Goal: Task Accomplishment & Management: Use online tool/utility

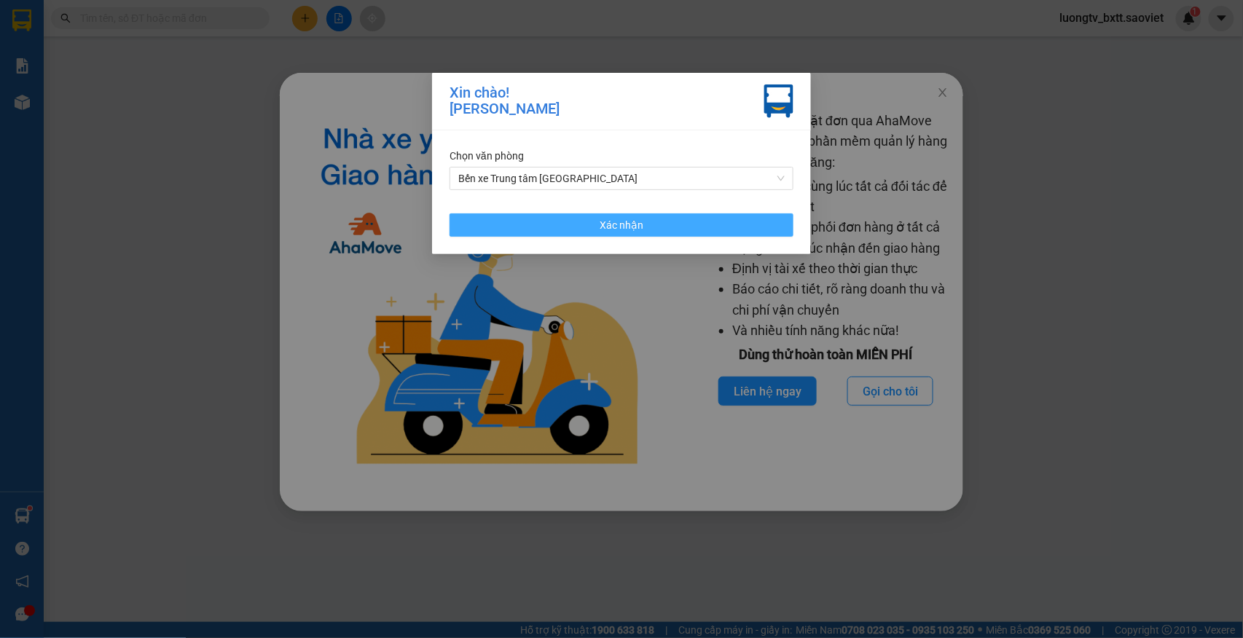
click at [584, 221] on button "Xác nhận" at bounding box center [621, 224] width 344 height 23
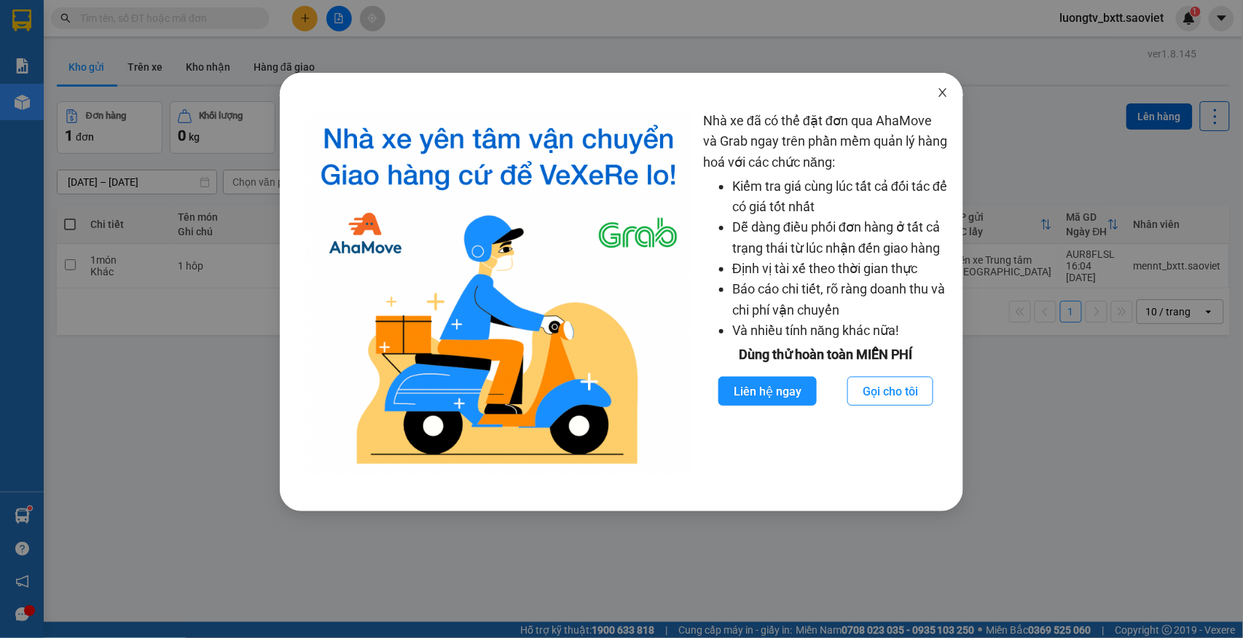
click at [940, 93] on icon "close" at bounding box center [943, 93] width 12 height 12
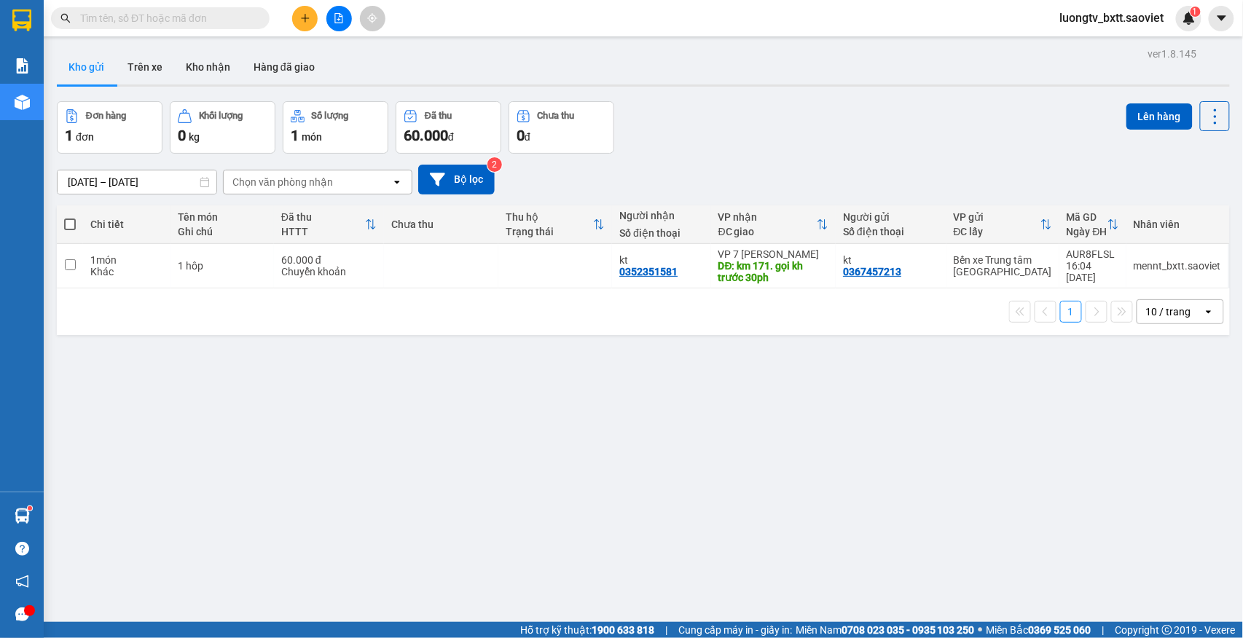
drag, startPoint x: 928, startPoint y: 93, endPoint x: 484, endPoint y: 71, distance: 444.1
click at [915, 93] on div "ver 1.8.145 Kho gửi Trên xe Kho nhận Hàng đã giao Đơn hàng 1 đơn Khối lượng 0 k…" at bounding box center [643, 363] width 1184 height 638
click at [749, 103] on div "Đơn hàng 1 đơn Khối lượng 0 kg Số lượng 1 món Đã thu 60.000 đ Chưa thu 0 đ Lên …" at bounding box center [643, 127] width 1173 height 52
click at [816, 93] on div "ver 1.8.145 Kho gửi Trên xe Kho nhận Hàng đã giao Đơn hàng 1 đơn Khối lượng 0 k…" at bounding box center [643, 363] width 1184 height 638
click at [205, 61] on button "Kho nhận" at bounding box center [208, 67] width 68 height 35
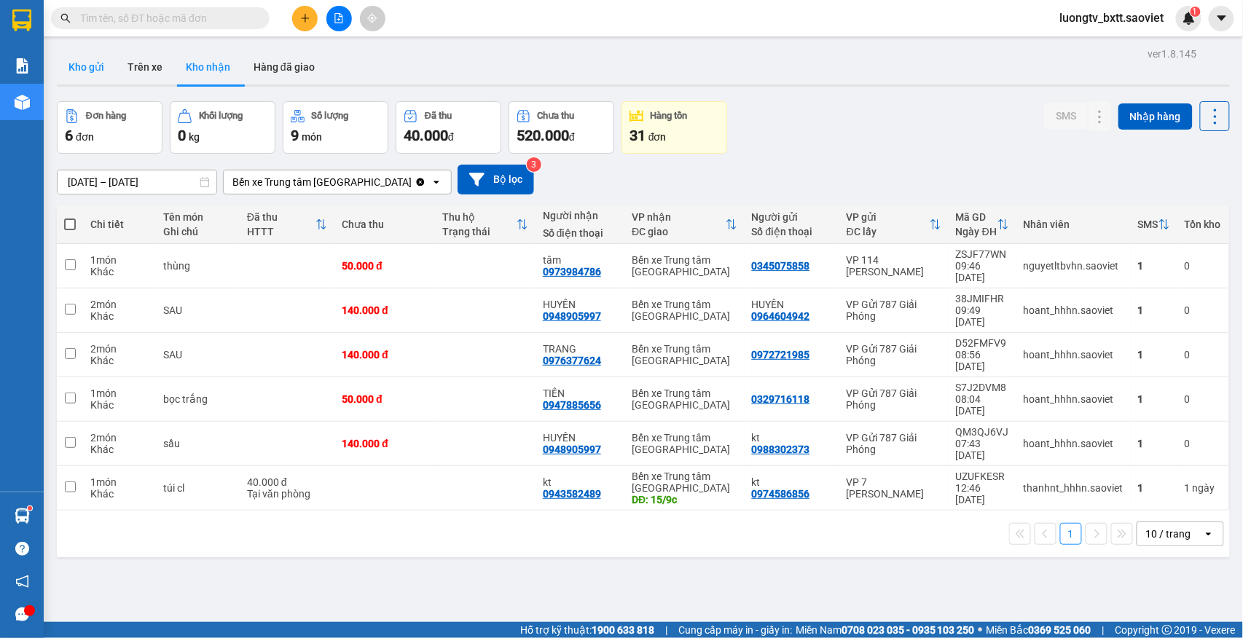
click at [85, 67] on button "Kho gửi" at bounding box center [86, 67] width 59 height 35
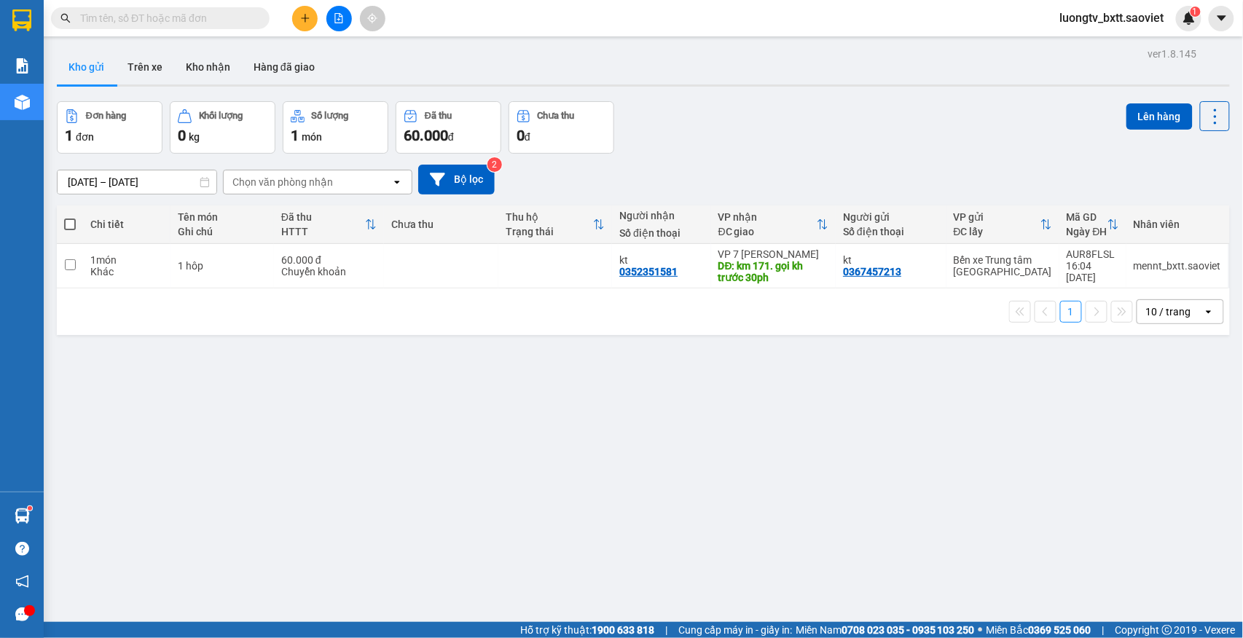
click at [861, 154] on div "[DATE] – [DATE] Press the down arrow key to interact with the calendar and sele…" at bounding box center [643, 180] width 1173 height 52
click at [141, 60] on button "Trên xe" at bounding box center [145, 67] width 58 height 35
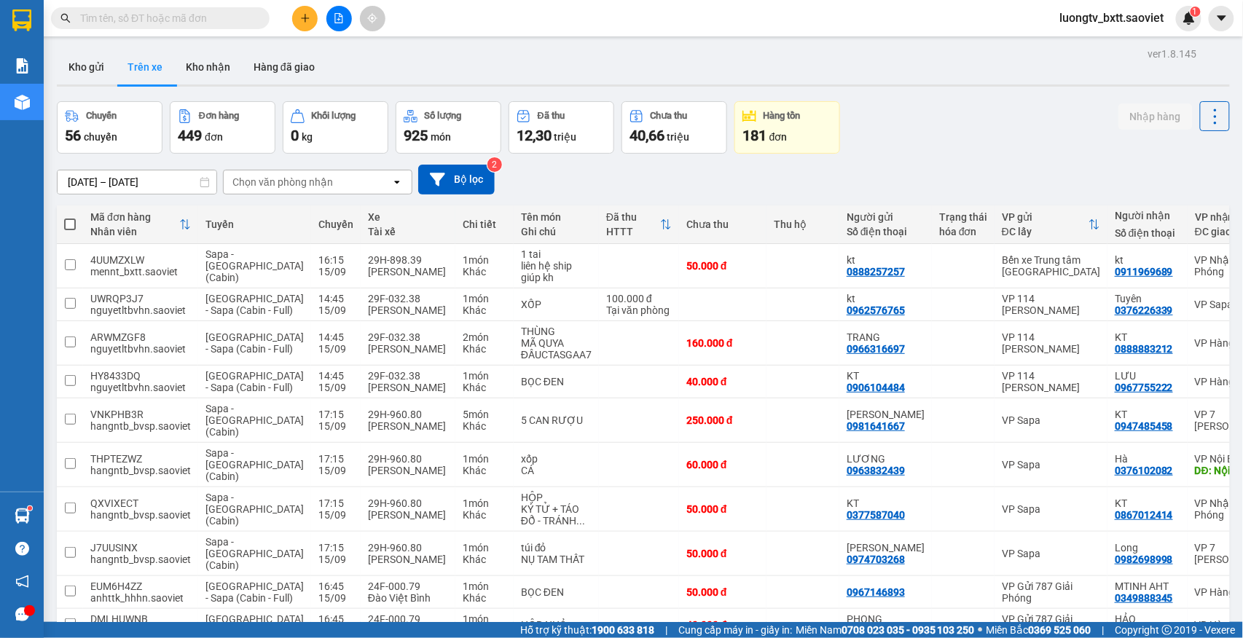
click at [345, 179] on div "Chọn văn phòng nhận" at bounding box center [308, 181] width 168 height 23
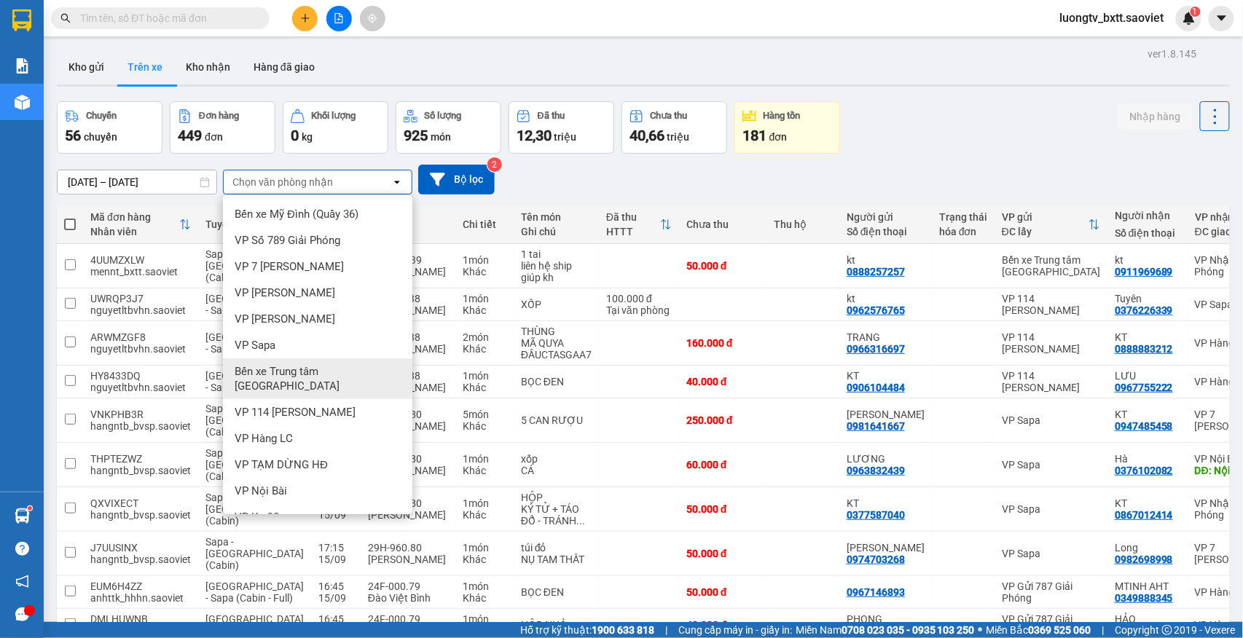
click at [321, 368] on span "Bến xe Trung tâm [GEOGRAPHIC_DATA]" at bounding box center [321, 378] width 172 height 29
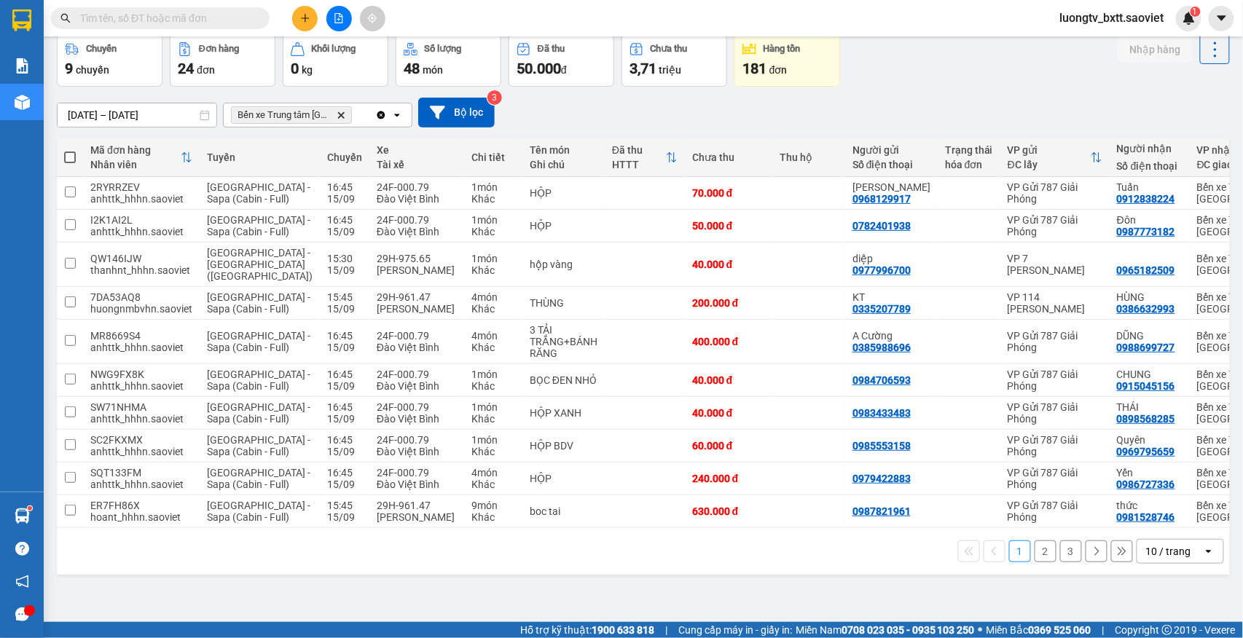
scroll to position [124, 0]
click at [1060, 562] on button "3" at bounding box center [1071, 551] width 22 height 22
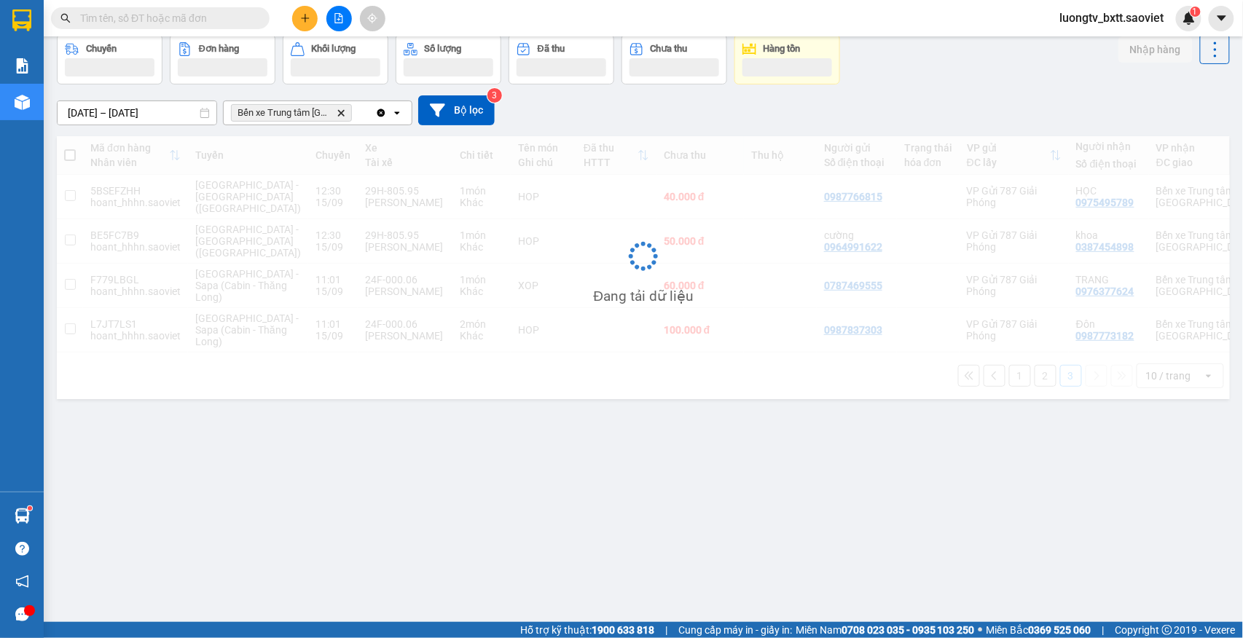
scroll to position [67, 0]
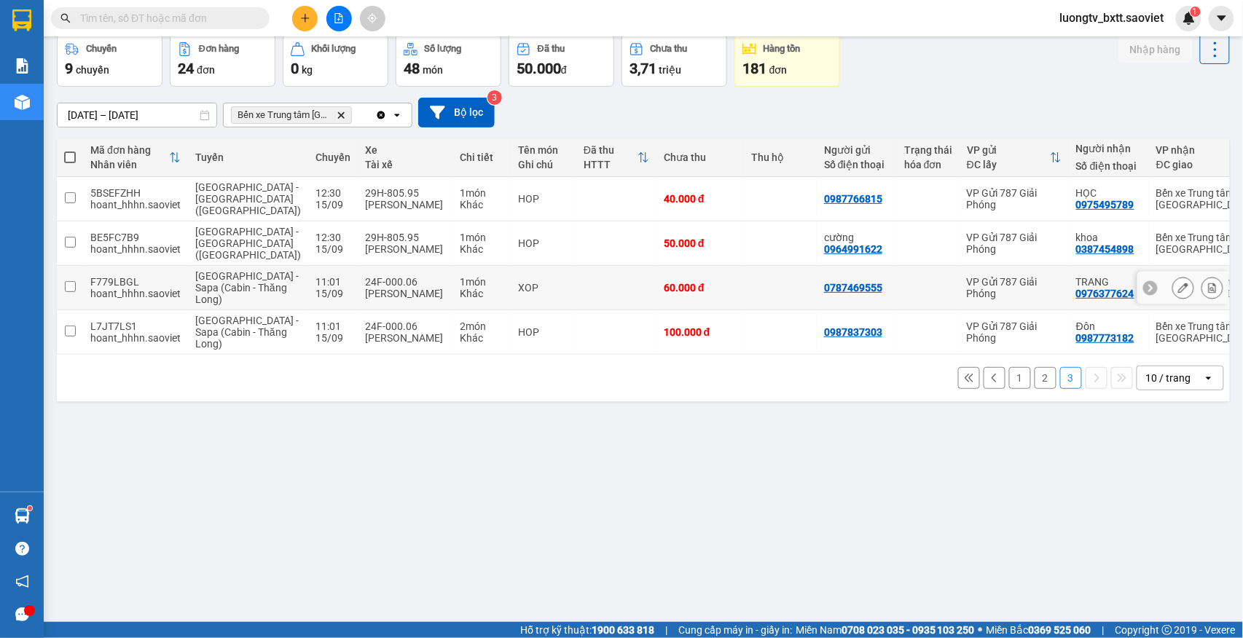
click at [1207, 293] on icon at bounding box center [1212, 288] width 10 height 10
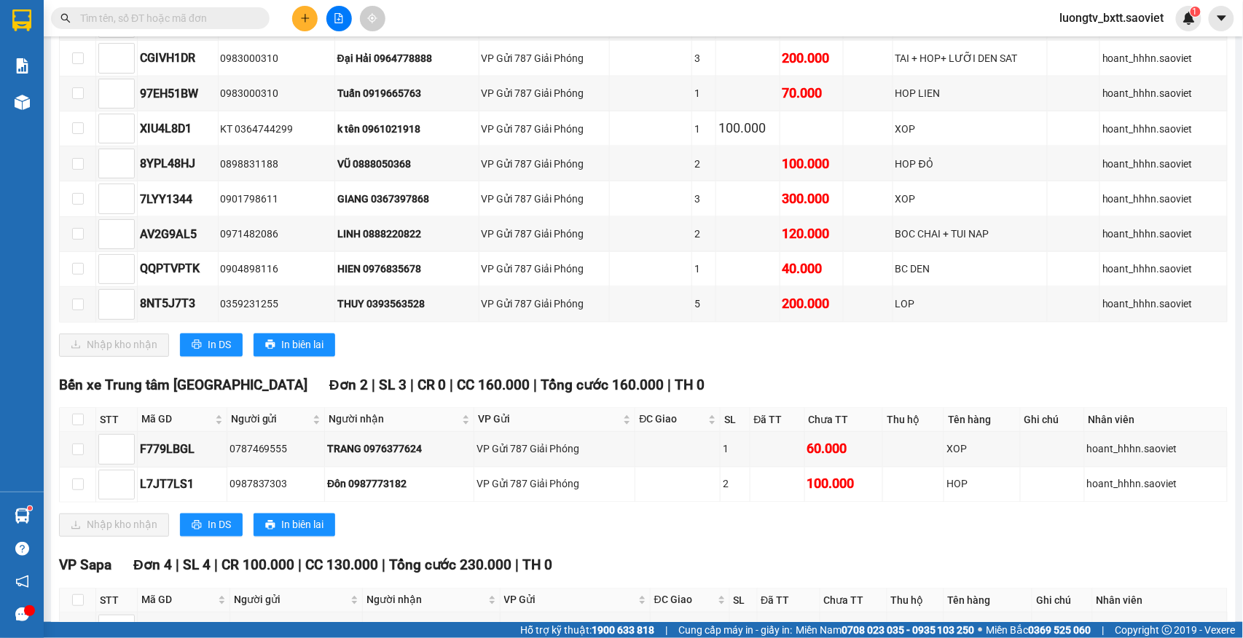
scroll to position [904, 0]
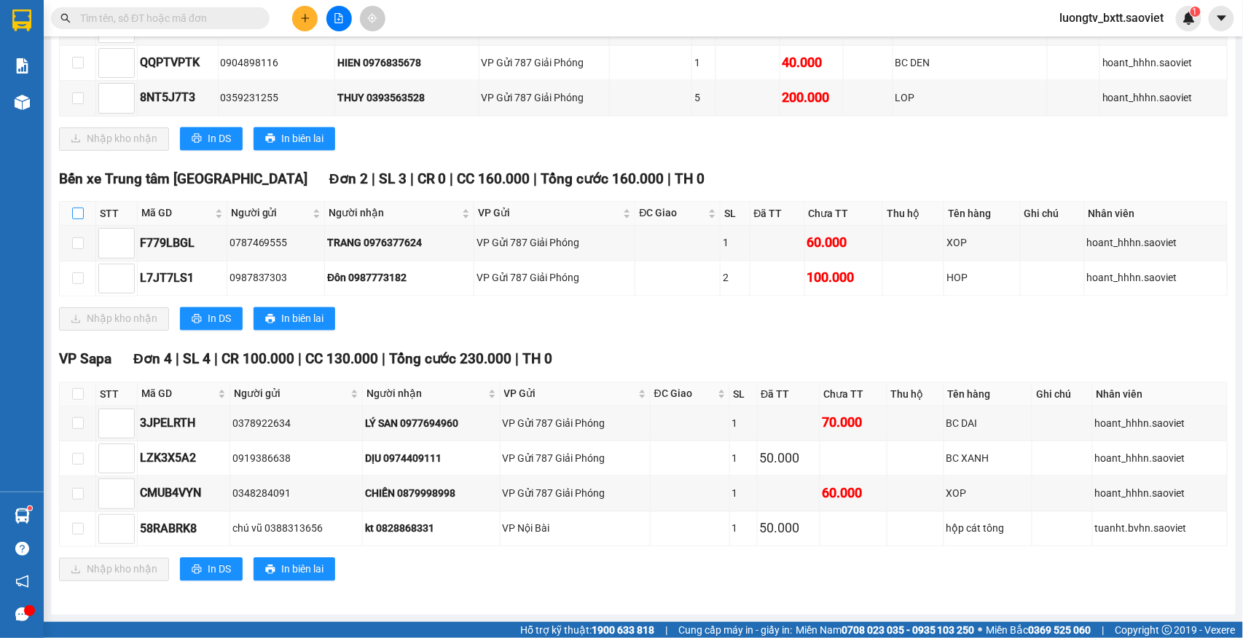
click at [73, 208] on input "checkbox" at bounding box center [78, 214] width 12 height 12
checkbox input "true"
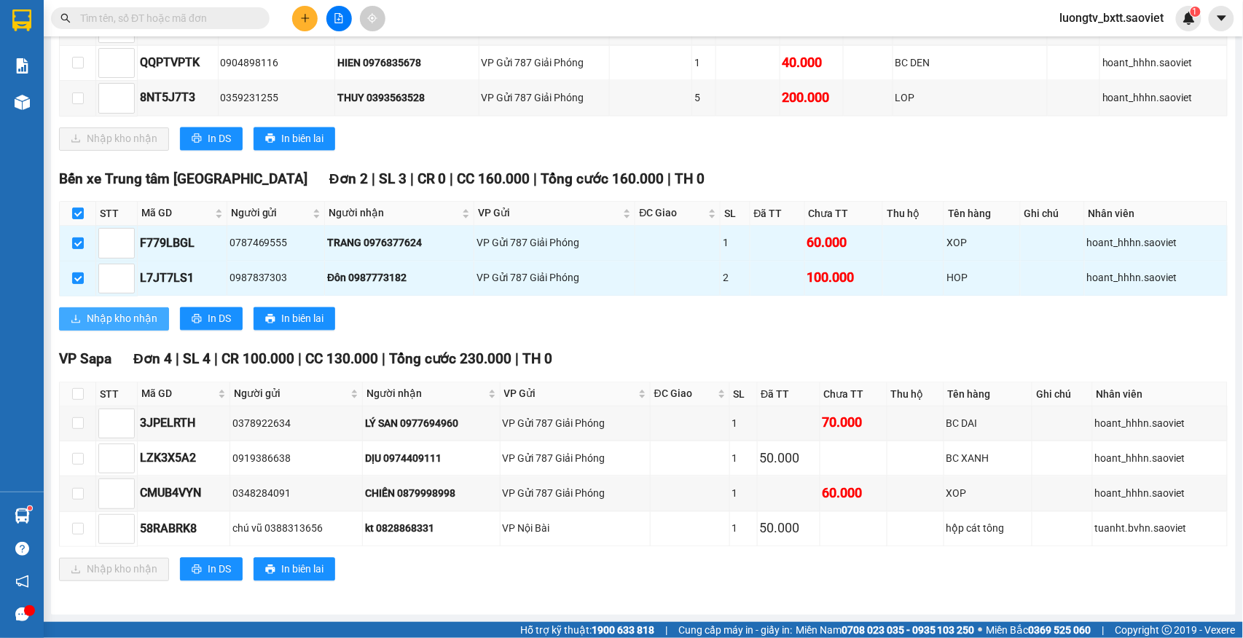
click at [84, 307] on button "Nhập kho nhận" at bounding box center [114, 318] width 110 height 23
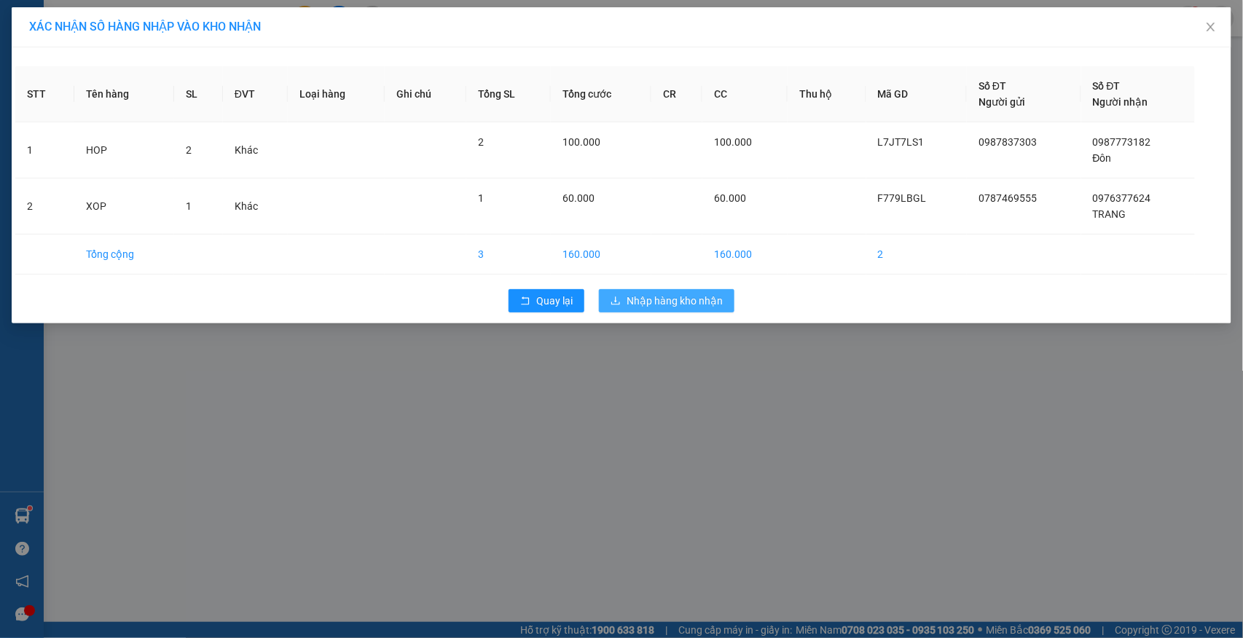
click at [653, 304] on span "Nhập hàng kho nhận" at bounding box center [674, 301] width 96 height 16
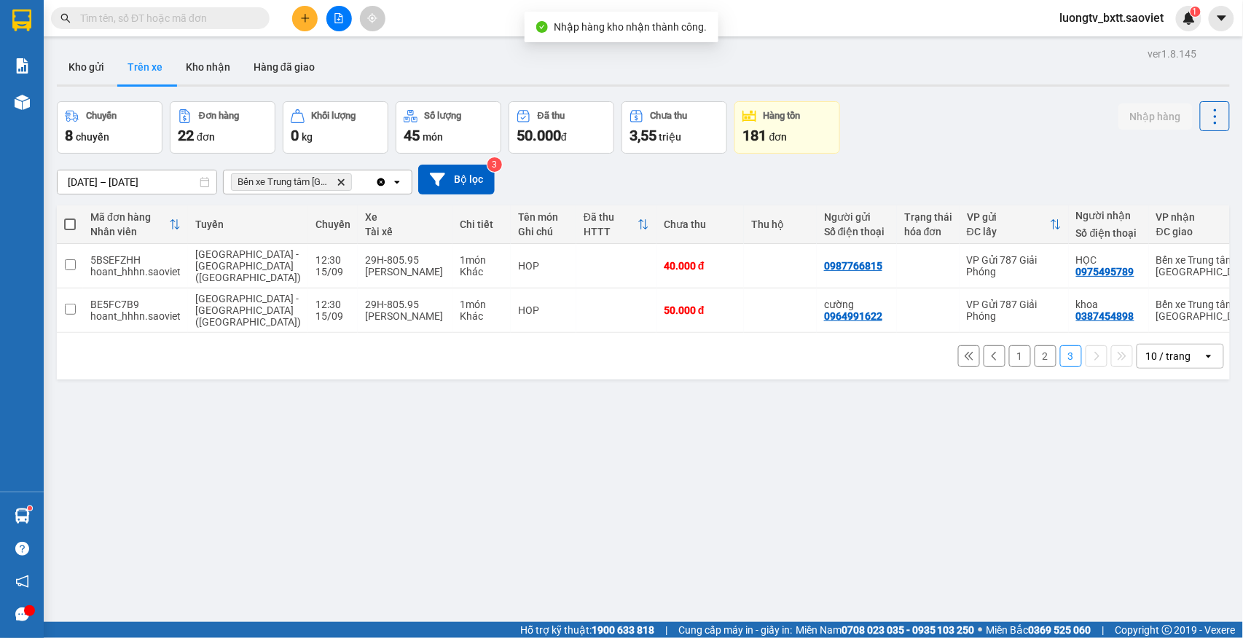
click at [976, 120] on div "Chuyến 8 chuyến Đơn hàng 22 đơn Khối lượng 0 kg Số lượng 45 món Đã thu 50.000 đ…" at bounding box center [643, 127] width 1173 height 52
click at [1208, 267] on icon at bounding box center [1212, 266] width 8 height 10
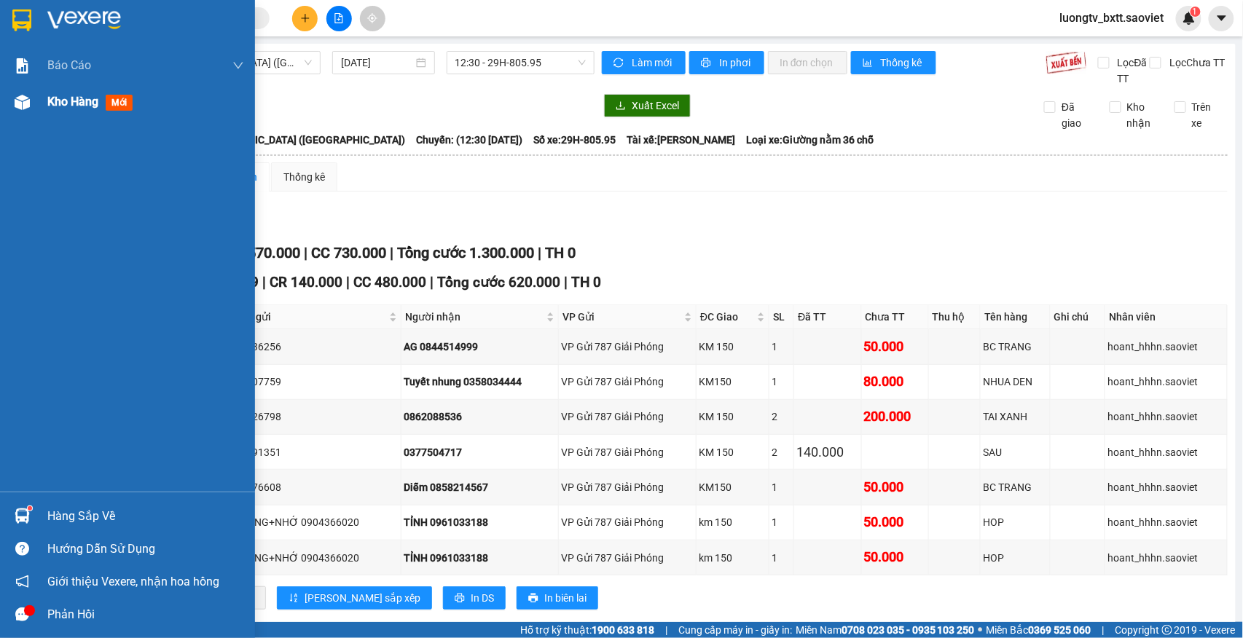
click at [74, 102] on span "Kho hàng" at bounding box center [72, 102] width 51 height 14
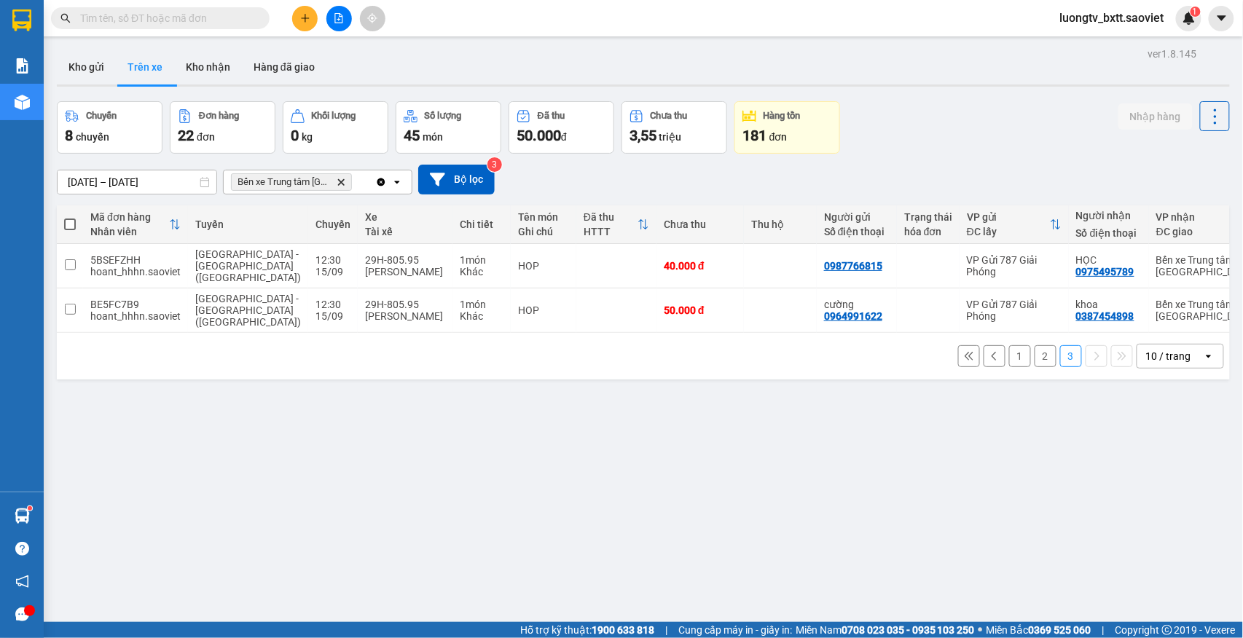
click at [1034, 364] on button "2" at bounding box center [1045, 356] width 22 height 22
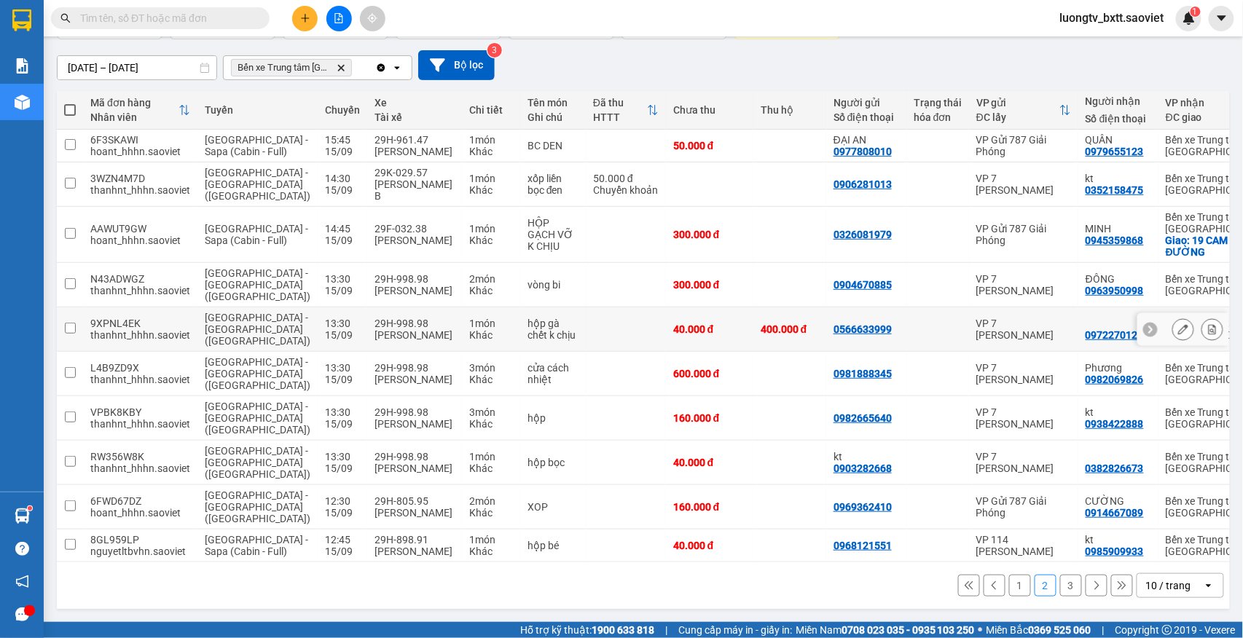
scroll to position [147, 0]
click at [1208, 457] on icon at bounding box center [1212, 462] width 8 height 10
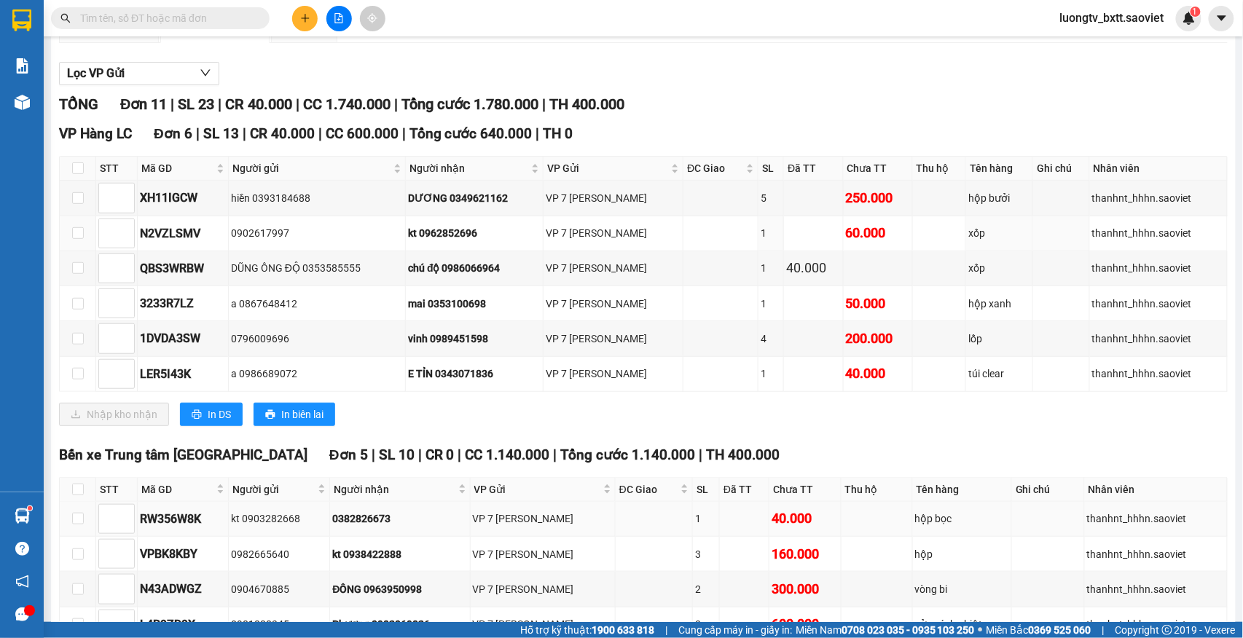
scroll to position [288, 0]
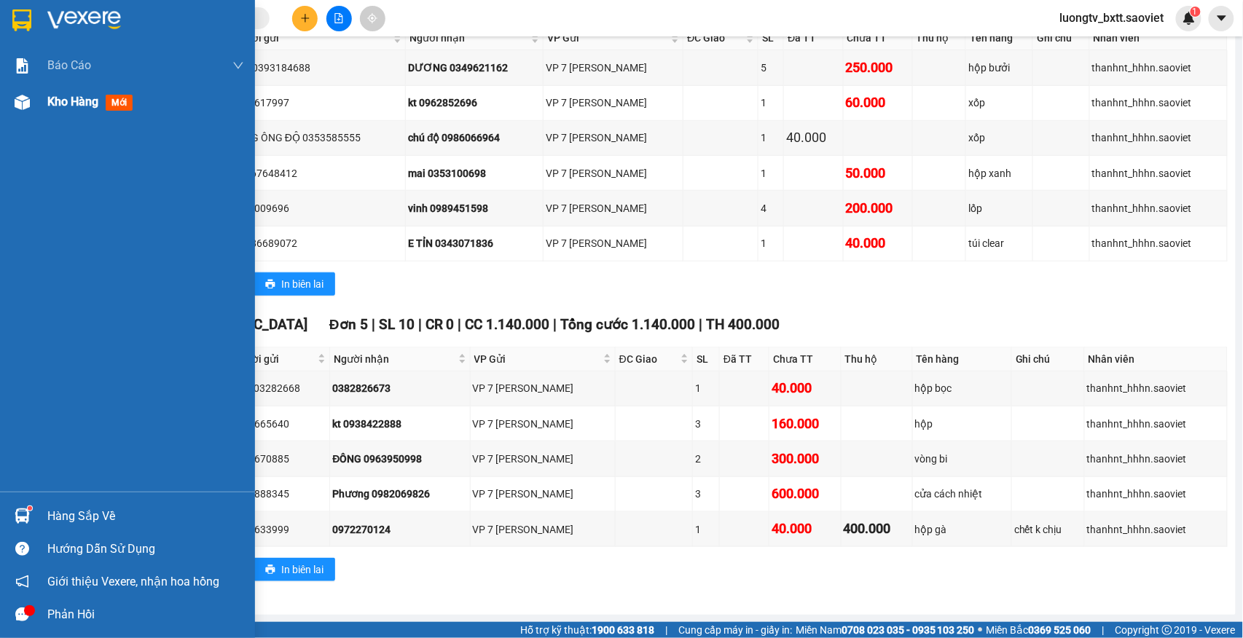
click at [76, 98] on span "Kho hàng" at bounding box center [72, 102] width 51 height 14
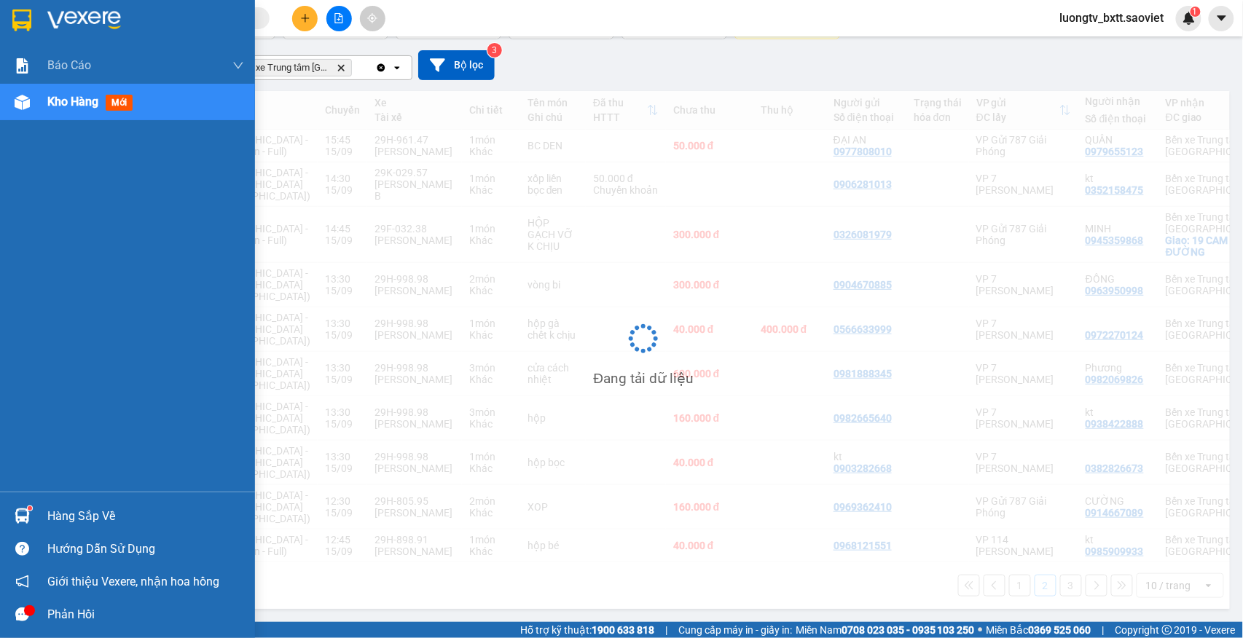
scroll to position [147, 0]
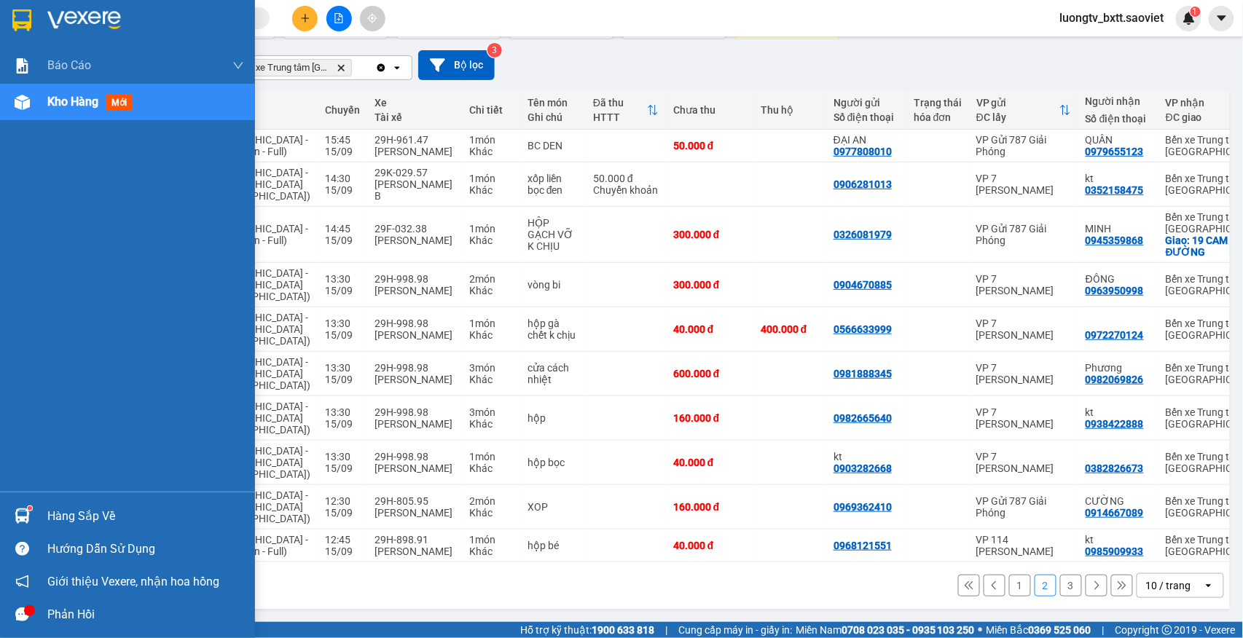
click at [74, 102] on span "Kho hàng" at bounding box center [72, 102] width 51 height 14
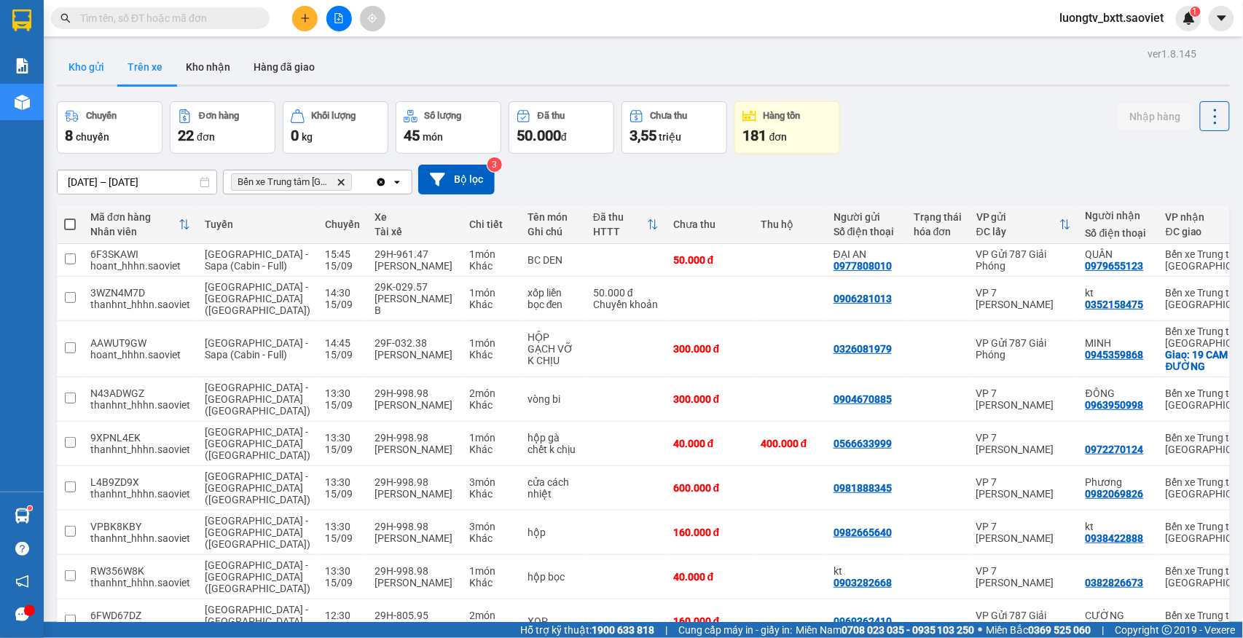
click at [76, 63] on button "Kho gửi" at bounding box center [86, 67] width 59 height 35
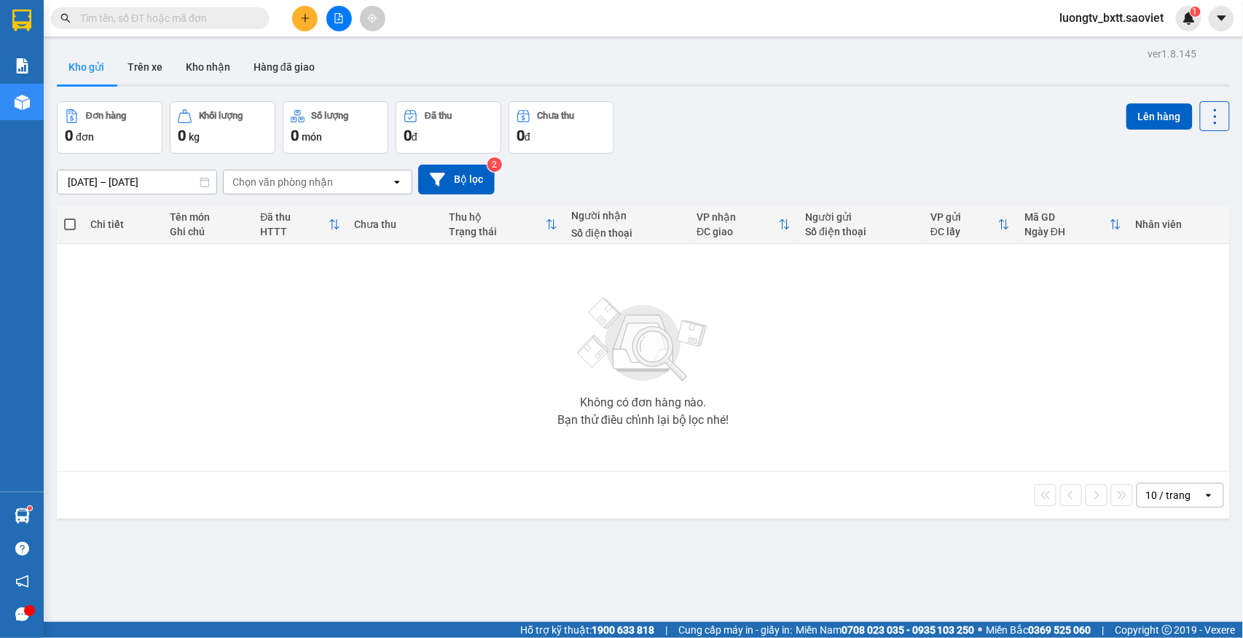
click at [855, 121] on div "Đơn hàng 0 đơn Khối lượng 0 kg Số lượng 0 món Đã thu 0 đ Chưa thu 0 đ Lên hàng" at bounding box center [643, 127] width 1173 height 52
click at [149, 59] on button "Trên xe" at bounding box center [145, 67] width 58 height 35
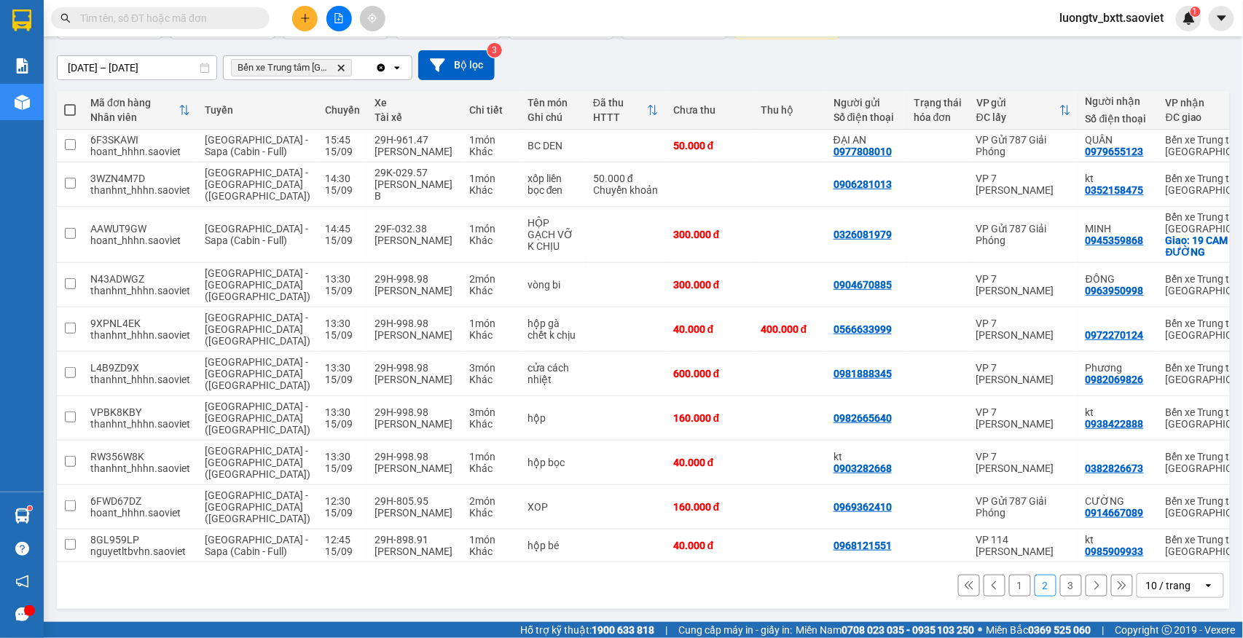
scroll to position [147, 0]
click at [1208, 229] on icon at bounding box center [1212, 234] width 8 height 10
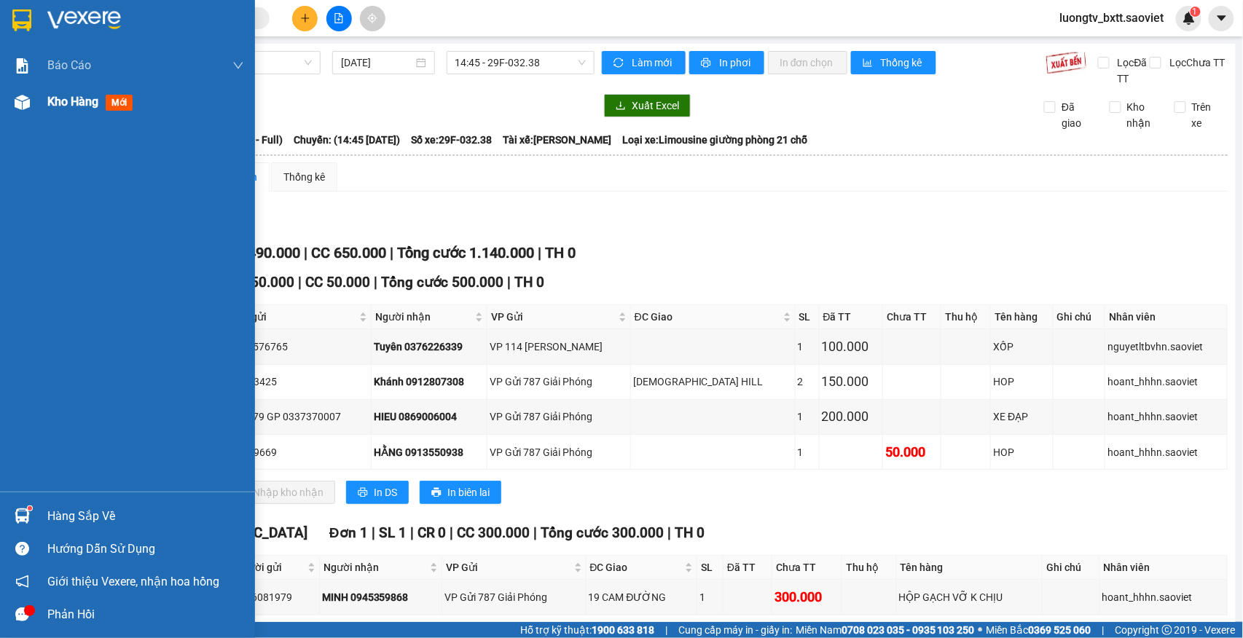
click at [61, 103] on span "Kho hàng" at bounding box center [72, 102] width 51 height 14
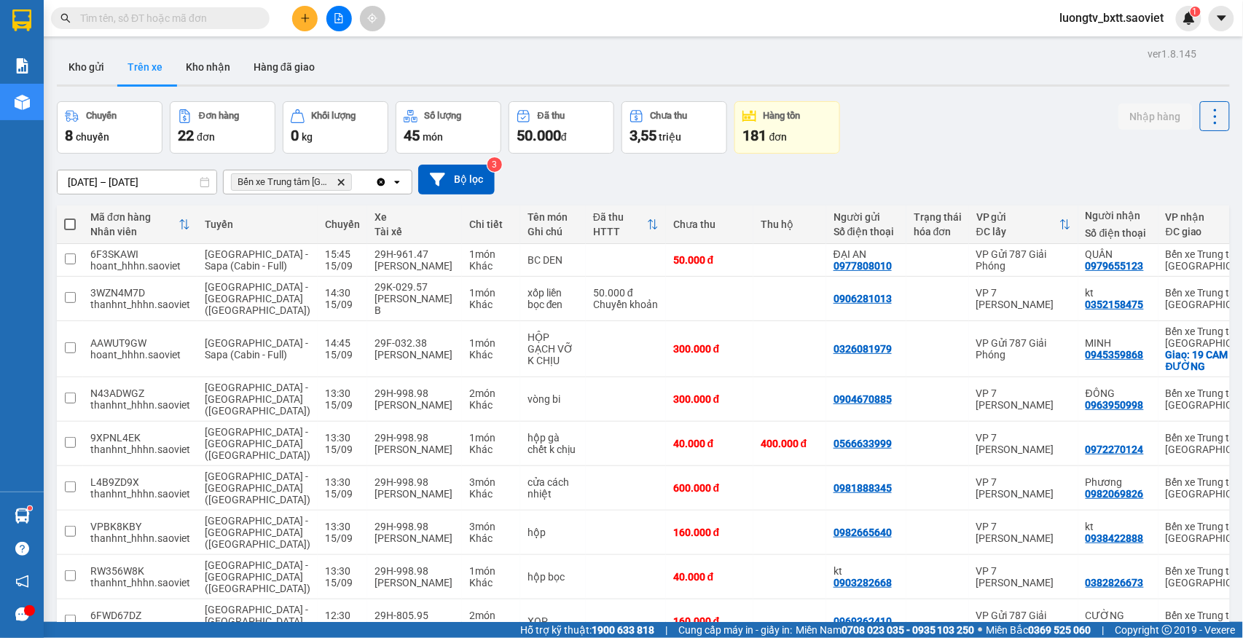
click at [945, 141] on div "Chuyến 8 chuyến Đơn hàng 22 đơn Khối lượng 0 kg Số lượng 45 món Đã thu 50.000 đ…" at bounding box center [643, 127] width 1173 height 52
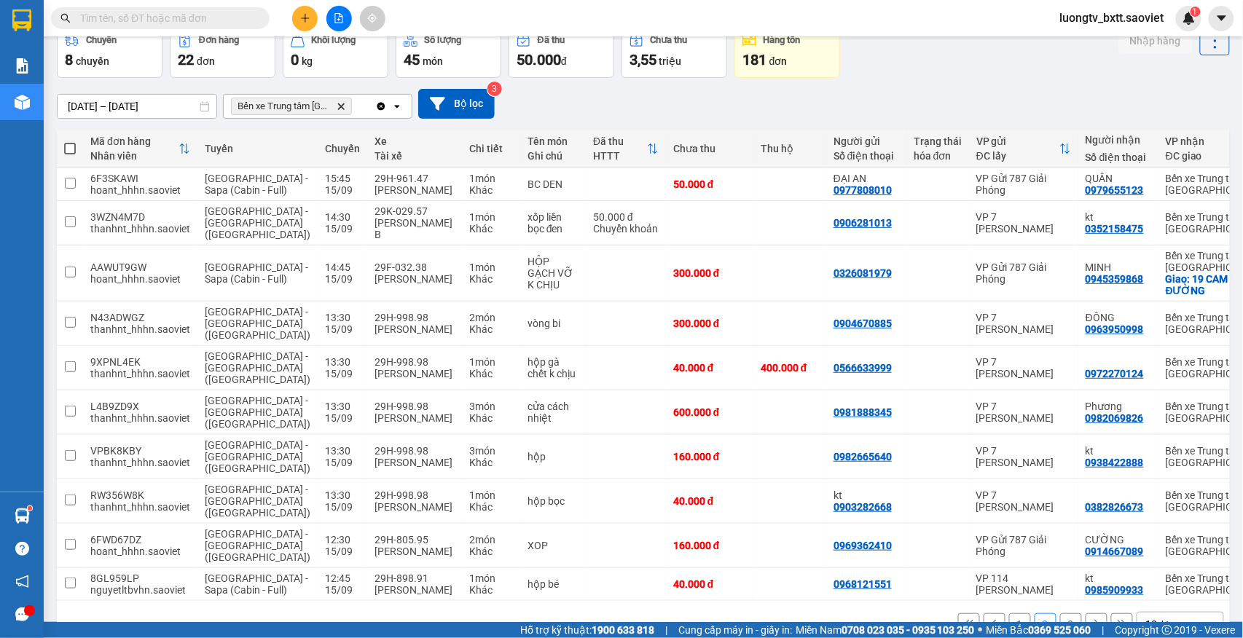
scroll to position [147, 0]
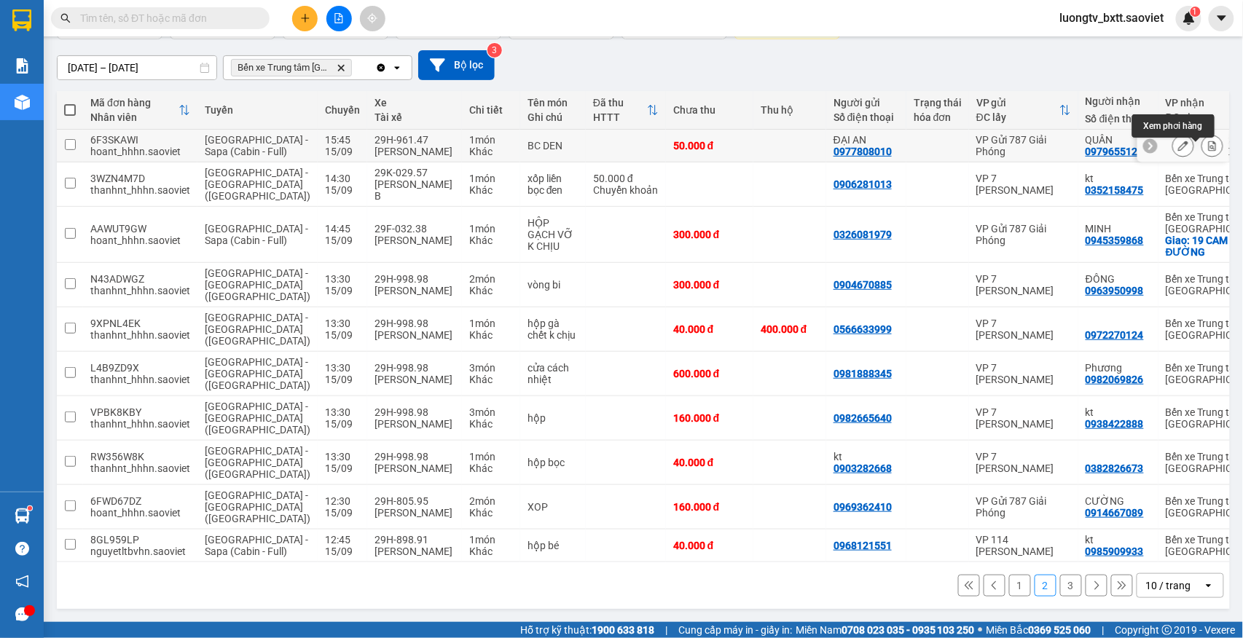
click at [1202, 133] on button at bounding box center [1212, 145] width 20 height 25
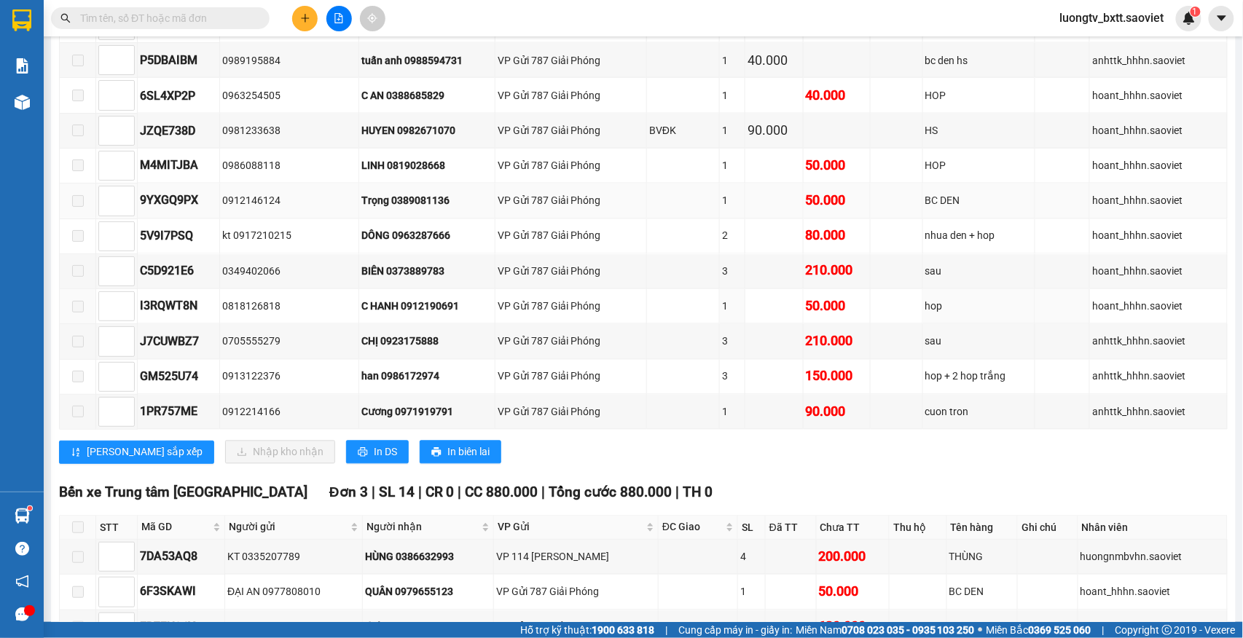
scroll to position [709, 0]
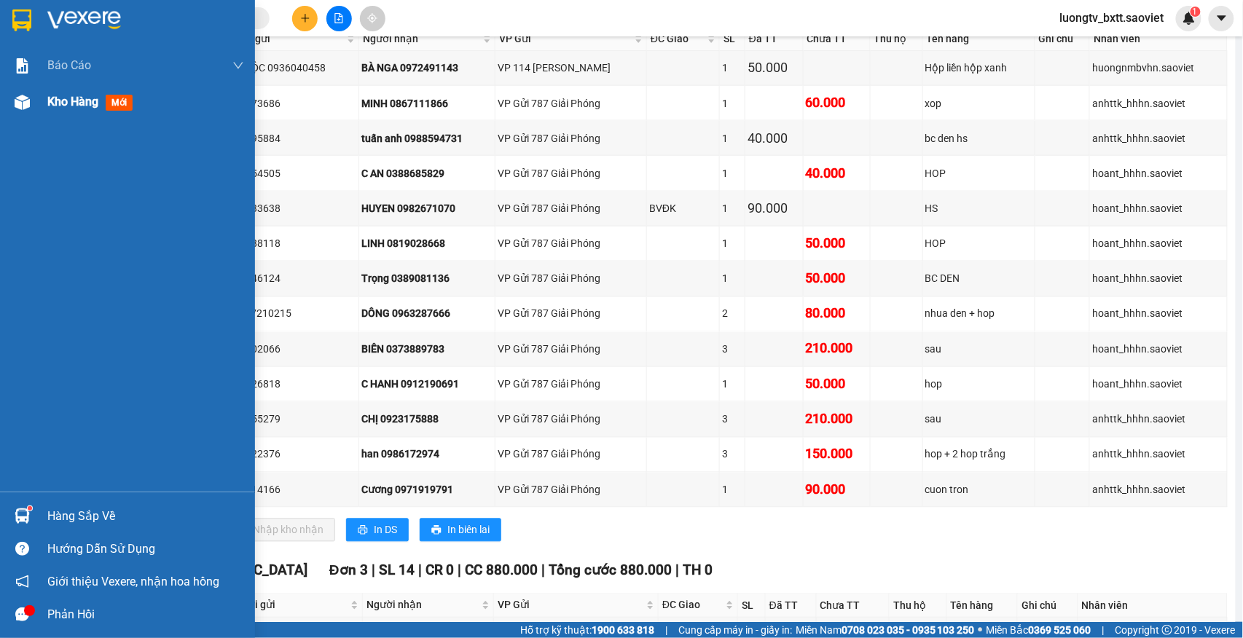
click at [58, 105] on span "Kho hàng" at bounding box center [72, 102] width 51 height 14
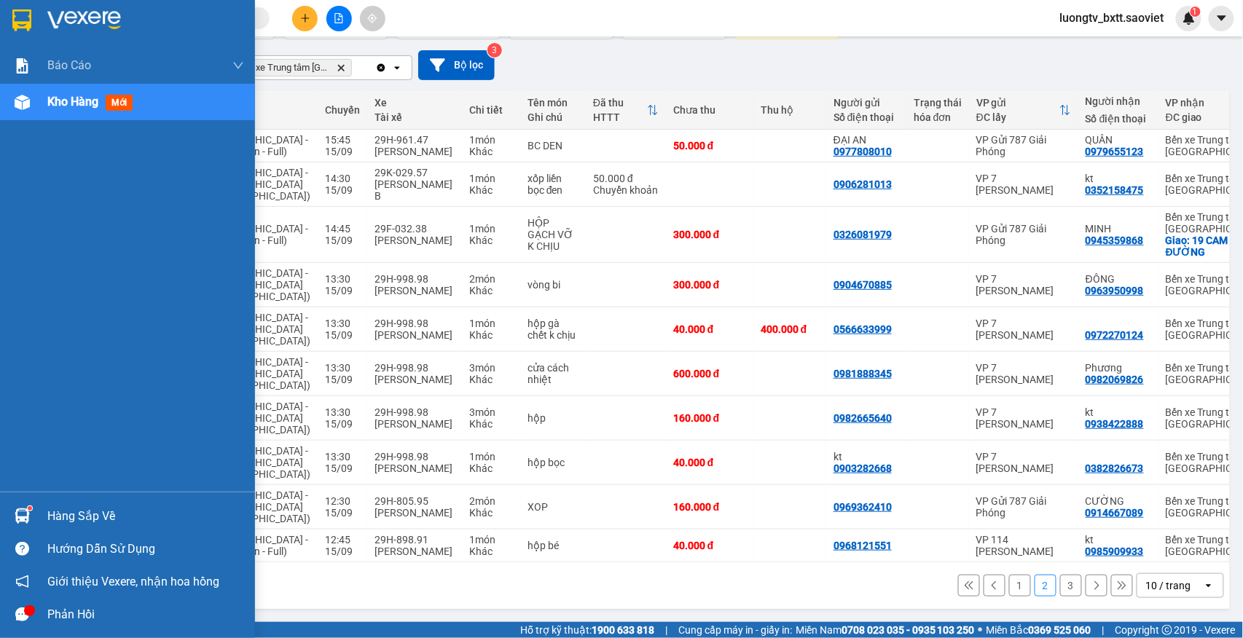
scroll to position [147, 0]
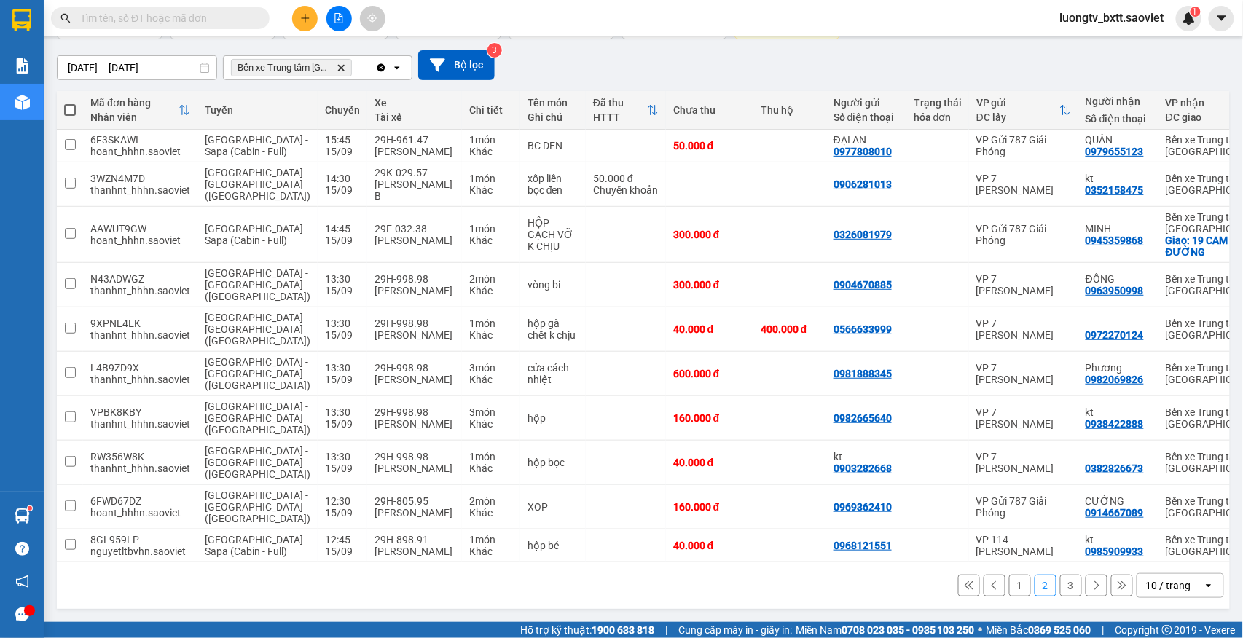
click at [1009, 578] on button "1" at bounding box center [1020, 586] width 22 height 22
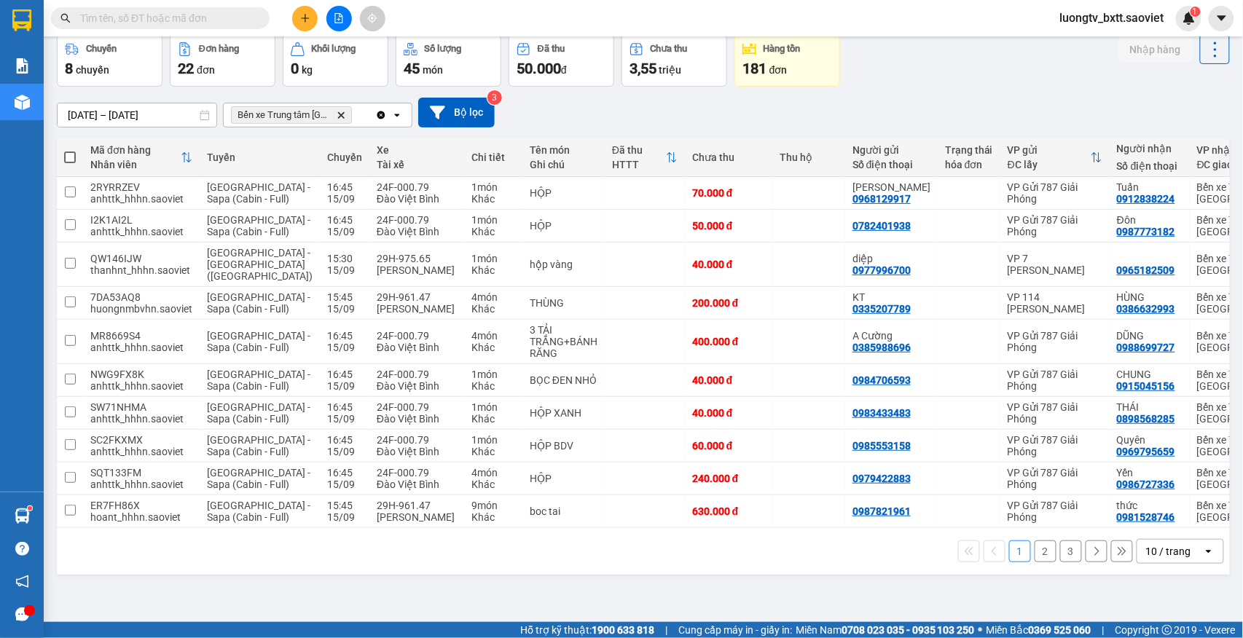
scroll to position [124, 0]
click at [1202, 487] on button at bounding box center [1212, 478] width 20 height 25
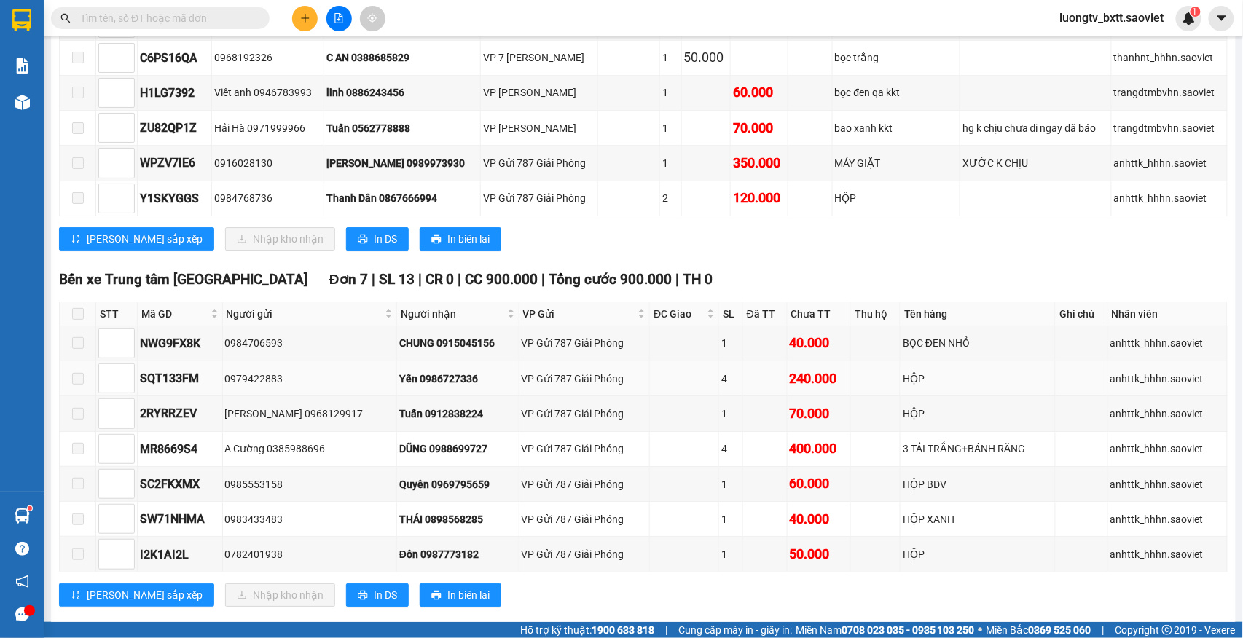
scroll to position [1457, 0]
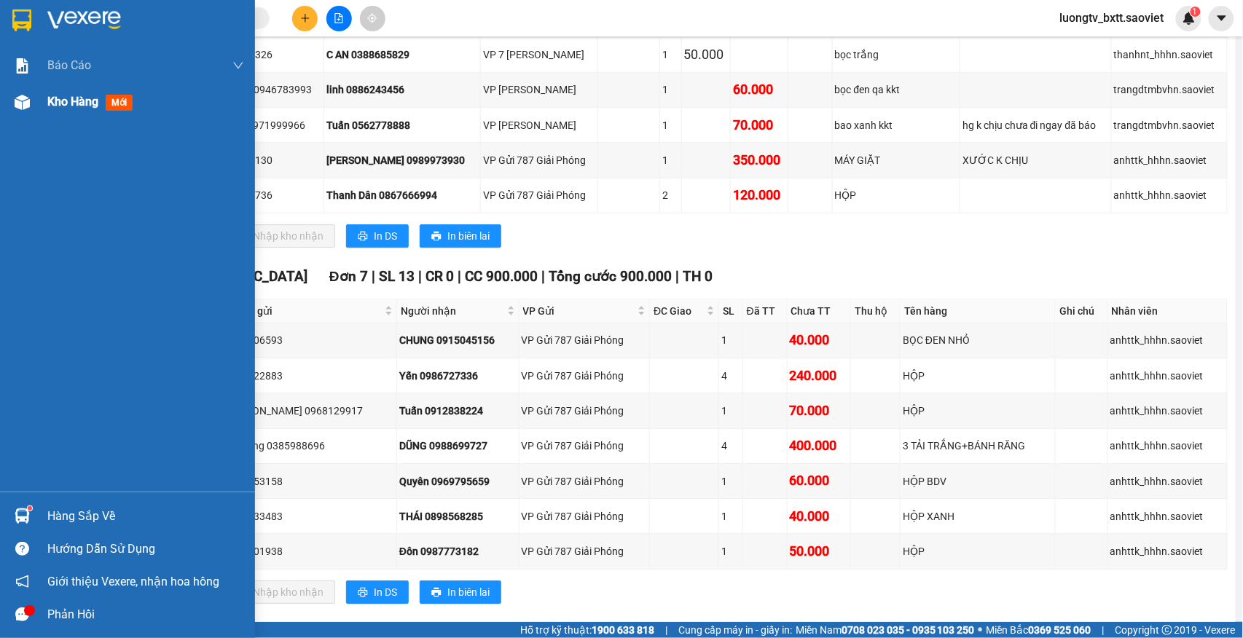
click at [85, 105] on span "Kho hàng" at bounding box center [72, 102] width 51 height 14
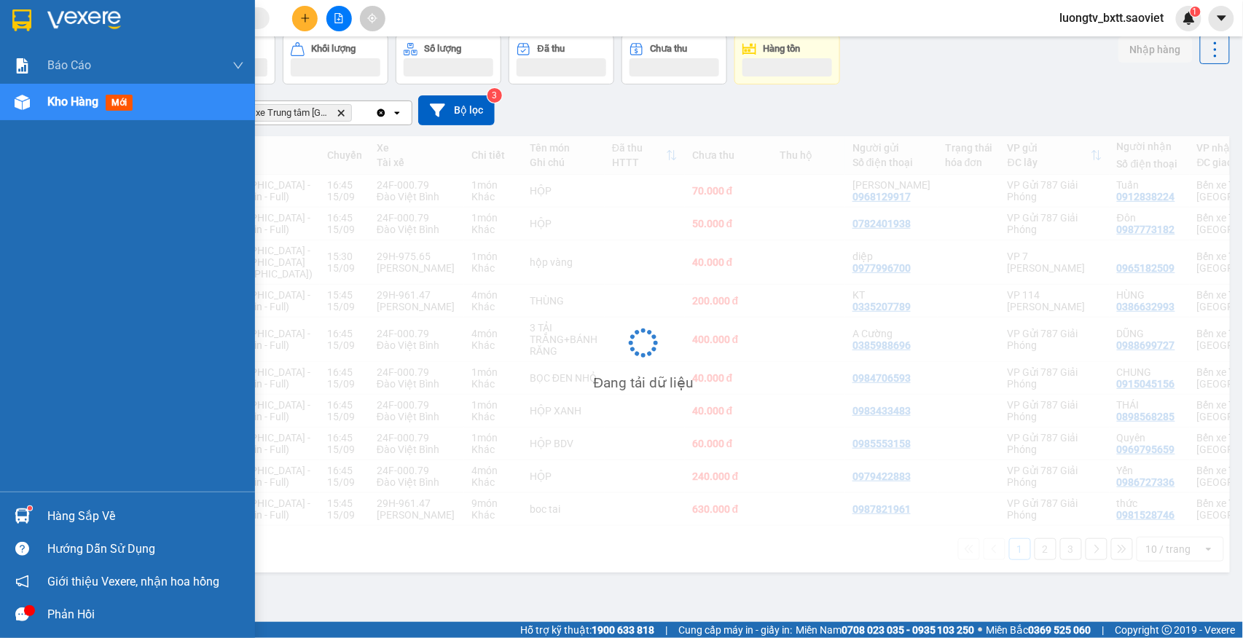
scroll to position [124, 0]
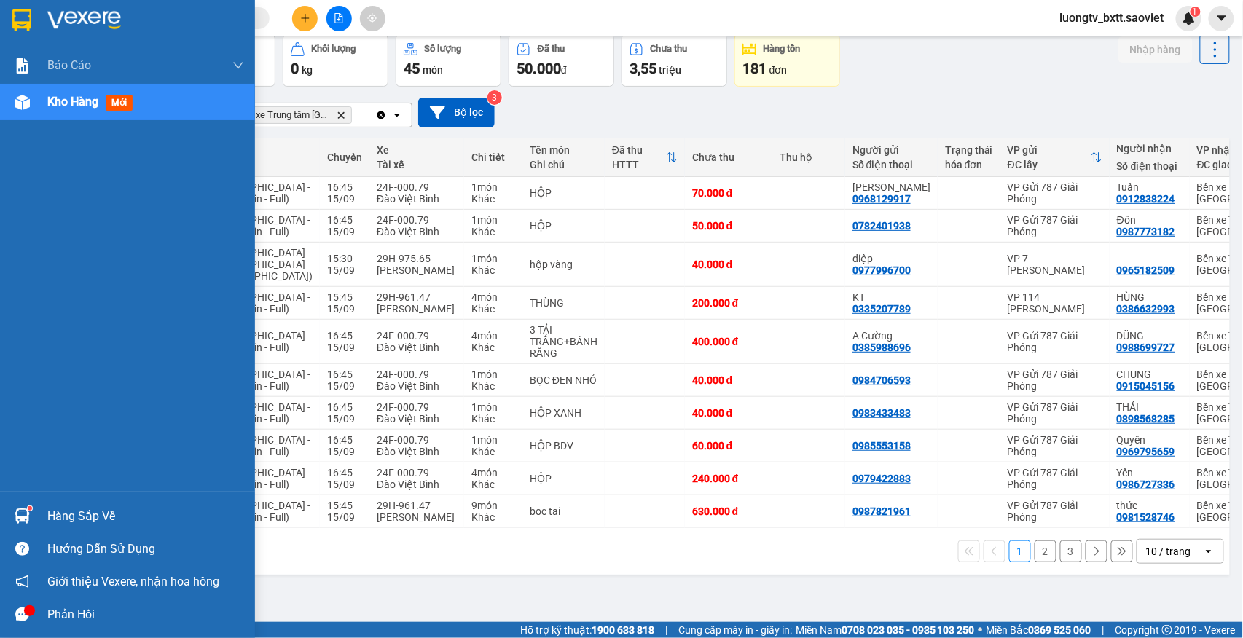
click at [71, 108] on span "Kho hàng" at bounding box center [72, 102] width 51 height 14
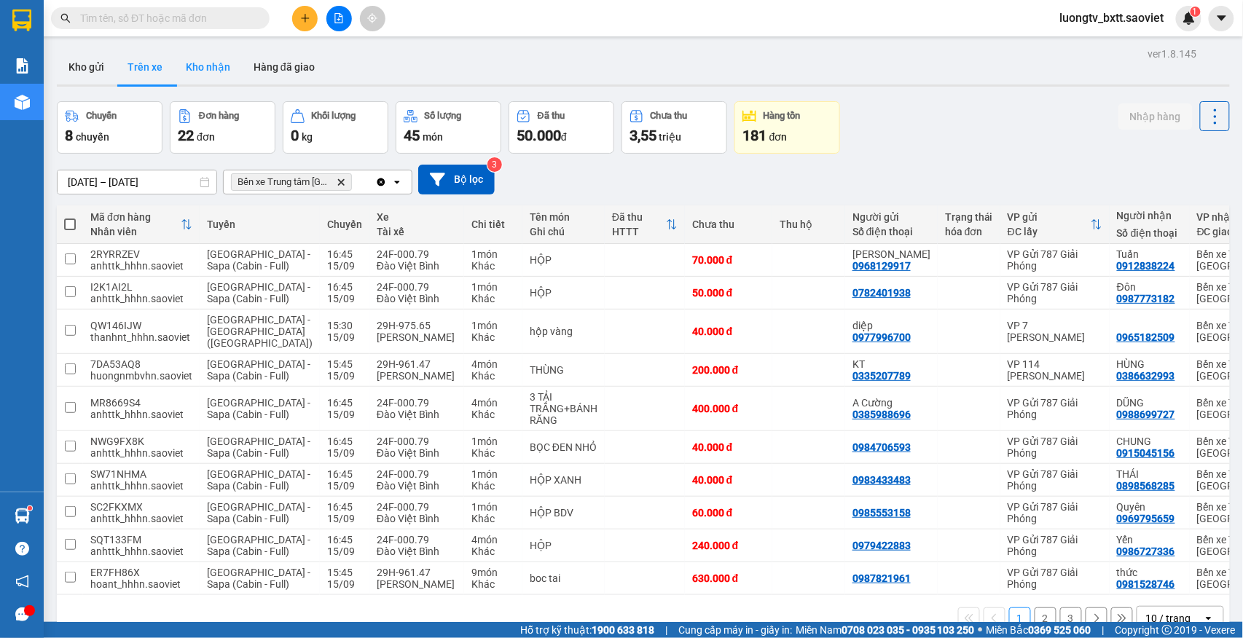
click at [195, 74] on button "Kho nhận" at bounding box center [208, 67] width 68 height 35
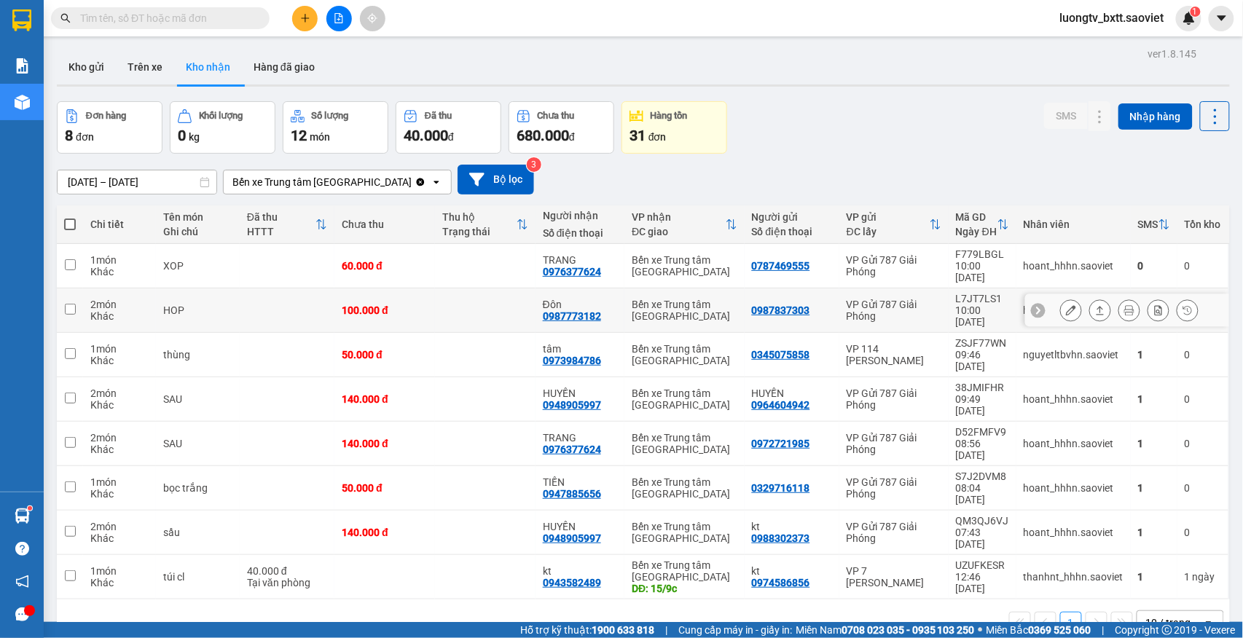
click at [446, 288] on td at bounding box center [485, 310] width 101 height 44
checkbox input "true"
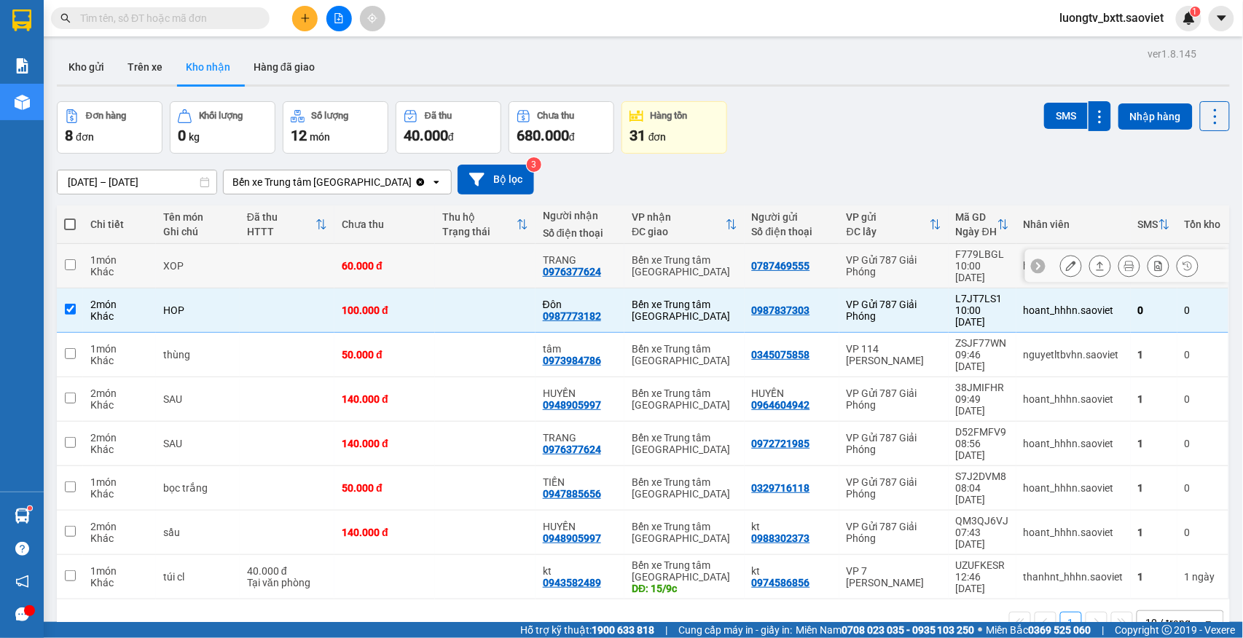
click at [446, 260] on td at bounding box center [485, 266] width 101 height 44
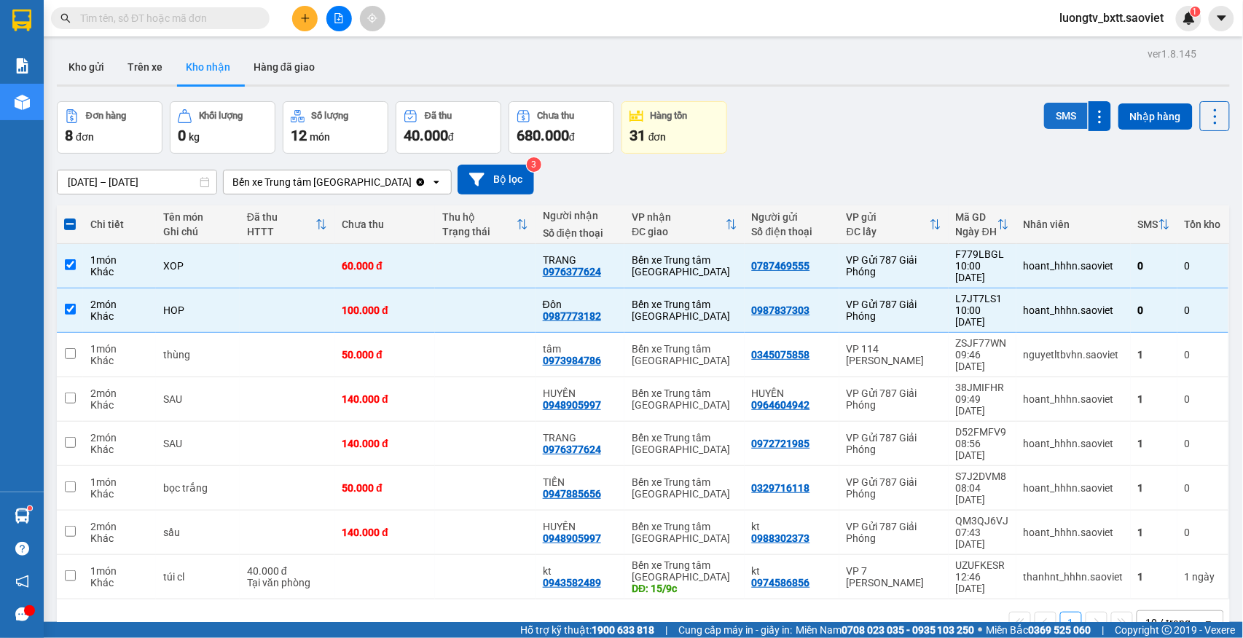
click at [1044, 114] on button "SMS" at bounding box center [1066, 116] width 44 height 26
drag, startPoint x: 1027, startPoint y: 114, endPoint x: 840, endPoint y: 137, distance: 188.6
click at [840, 137] on div "Đơn hàng 8 đơn Khối lượng 0 kg Số lượng 12 món Đã thu 40.000 đ Chưa thu 680.000…" at bounding box center [643, 127] width 1173 height 52
click at [1044, 105] on button "SMS" at bounding box center [1066, 116] width 44 height 26
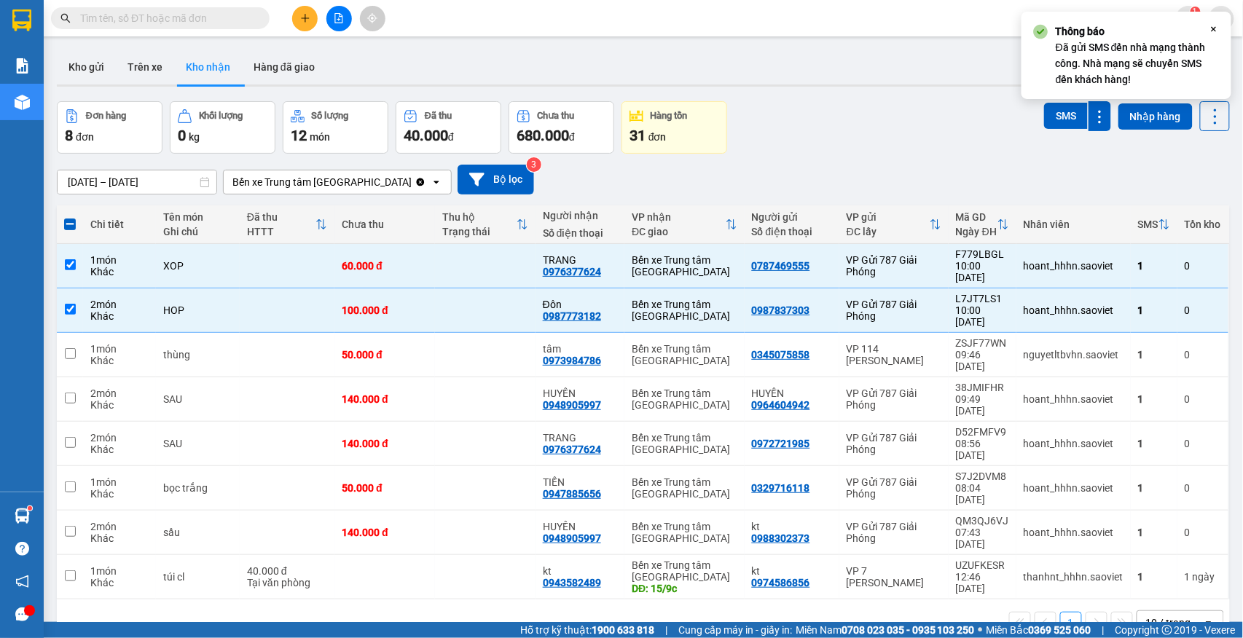
click at [862, 117] on div "Đơn hàng 8 đơn Khối lượng 0 kg Số lượng 12 món Đã thu 40.000 đ Chưa thu 680.000…" at bounding box center [643, 127] width 1173 height 52
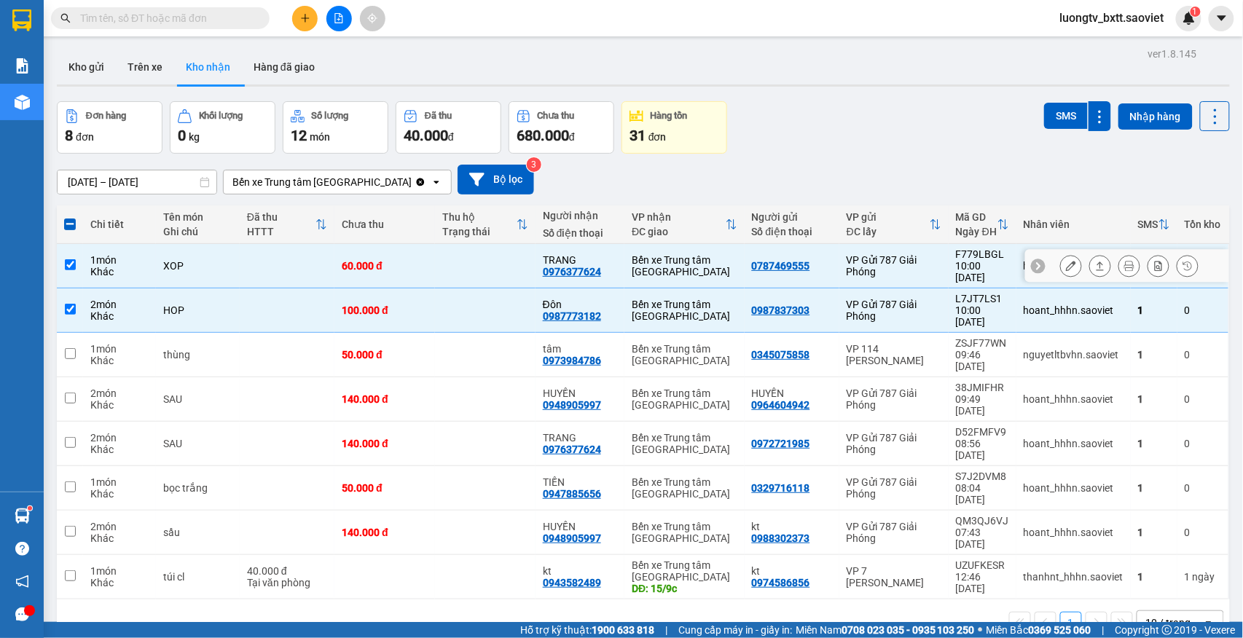
click at [484, 252] on td at bounding box center [485, 266] width 101 height 44
checkbox input "false"
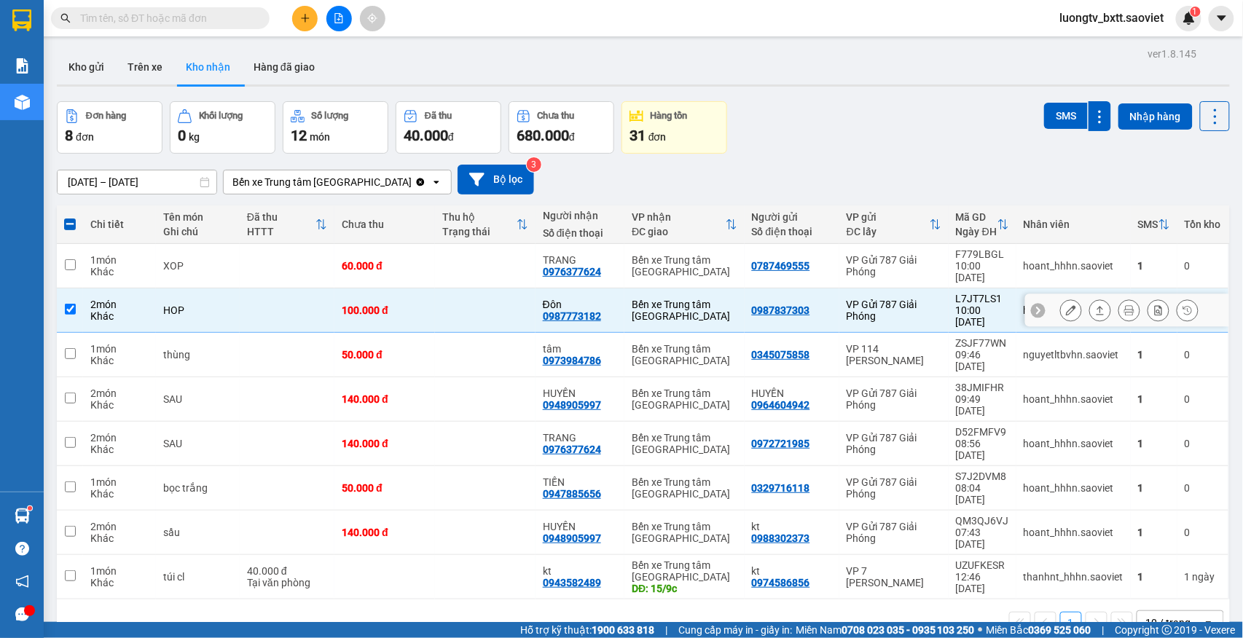
click at [479, 291] on td at bounding box center [485, 310] width 101 height 44
checkbox input "false"
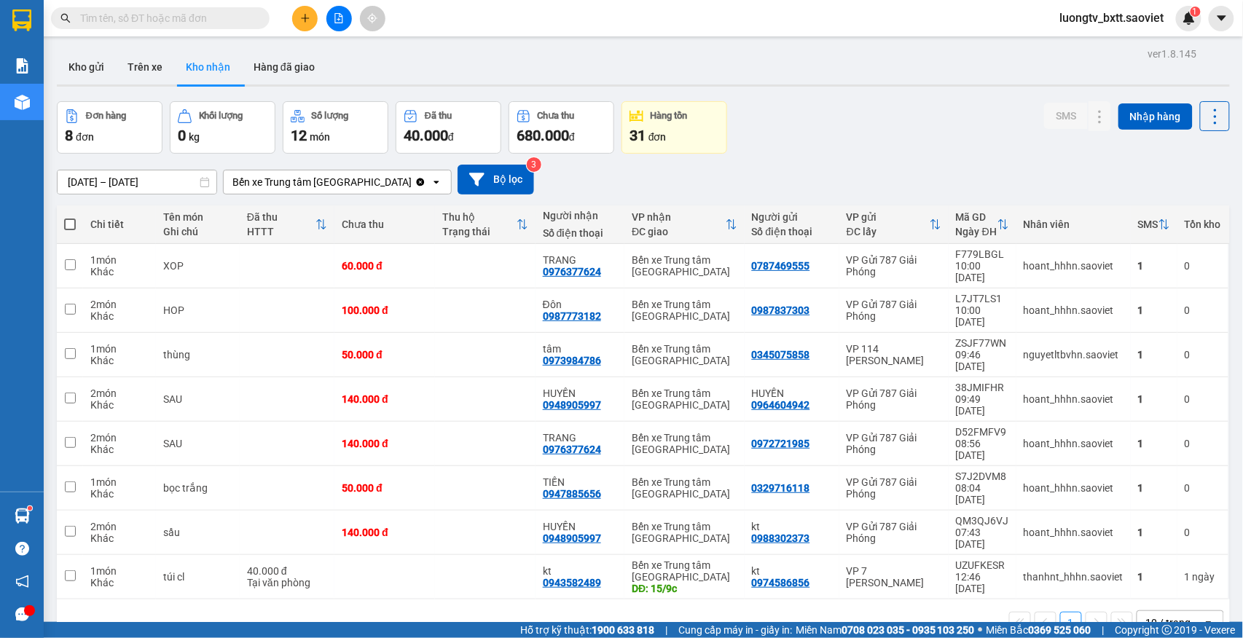
click at [852, 134] on div "Đơn hàng 8 đơn Khối lượng 0 kg Số lượng 12 món Đã thu 40.000 đ Chưa thu 680.000…" at bounding box center [643, 127] width 1173 height 52
